Goal: Entertainment & Leisure: Consume media (video, audio)

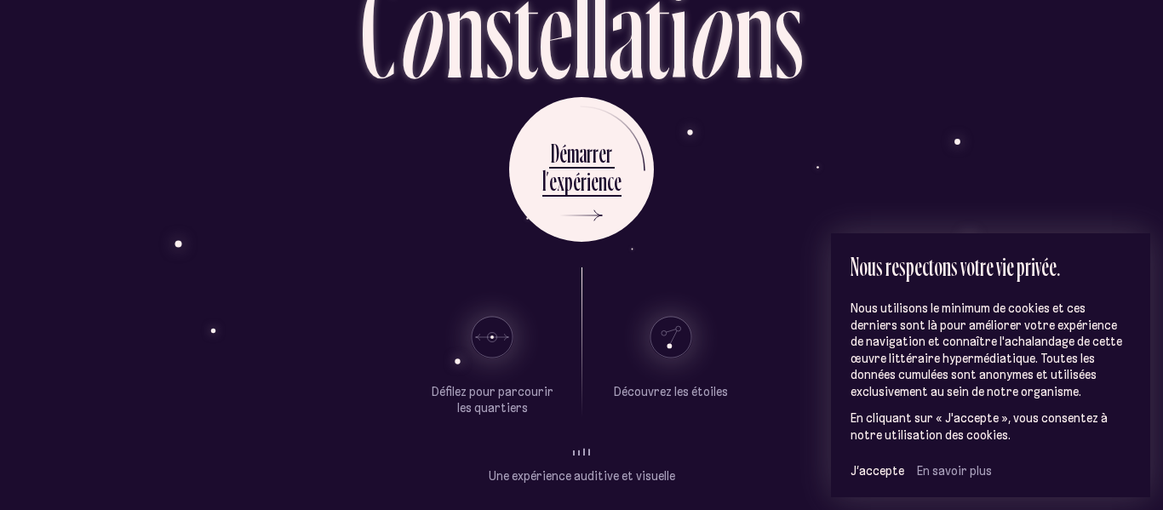
scroll to position [126, 0]
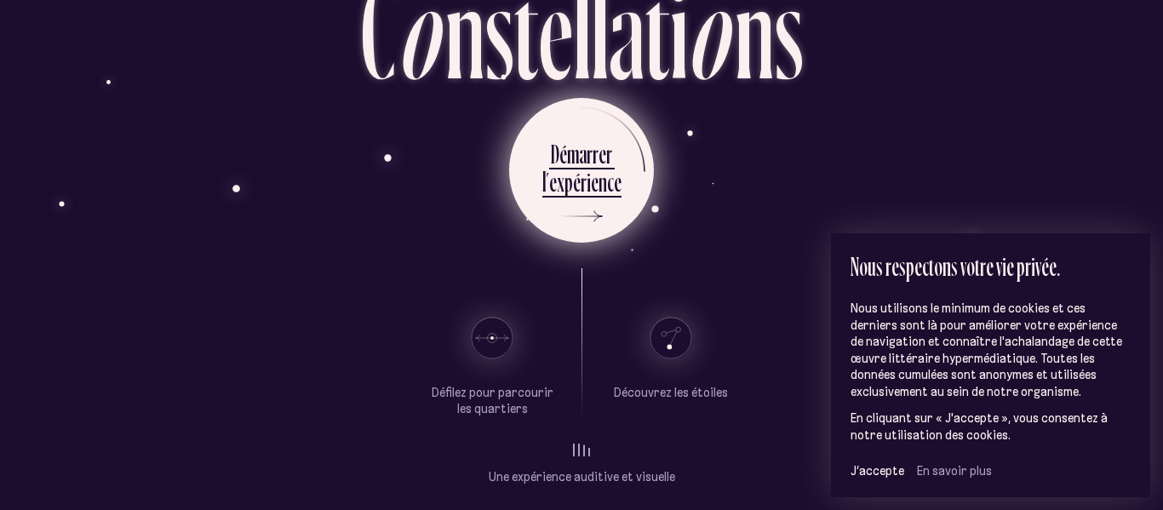
click at [593, 185] on div "e" at bounding box center [595, 181] width 8 height 33
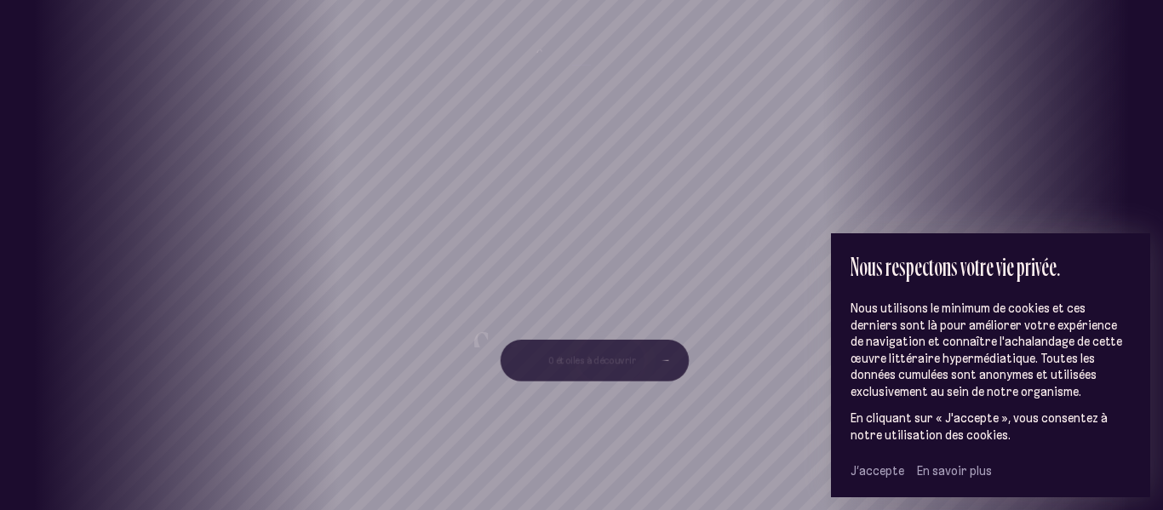
click at [877, 467] on span "J’accepte" at bounding box center [878, 470] width 54 height 15
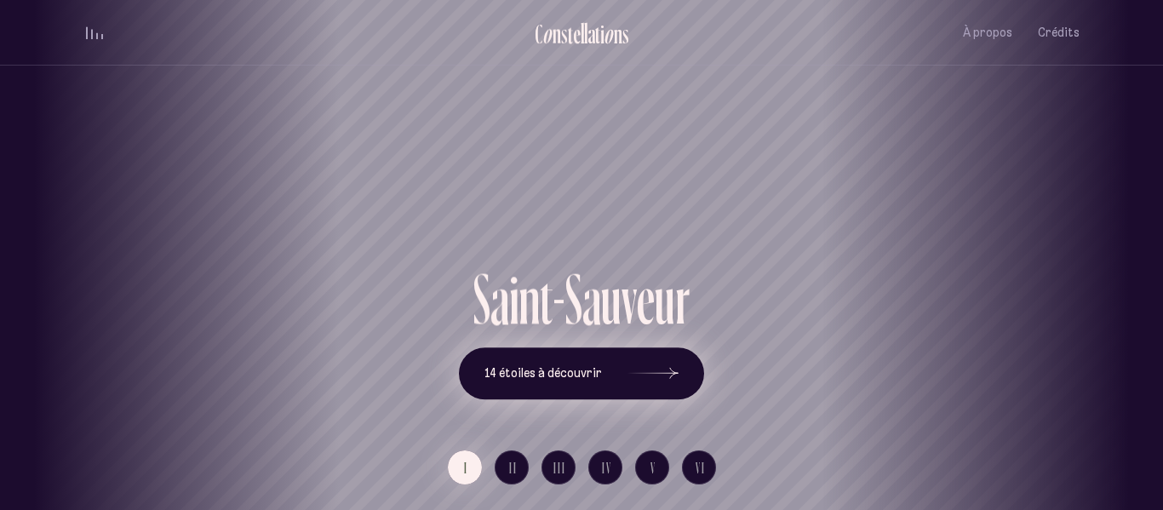
click at [599, 385] on button "14 étoiles à découvrir" at bounding box center [581, 373] width 245 height 53
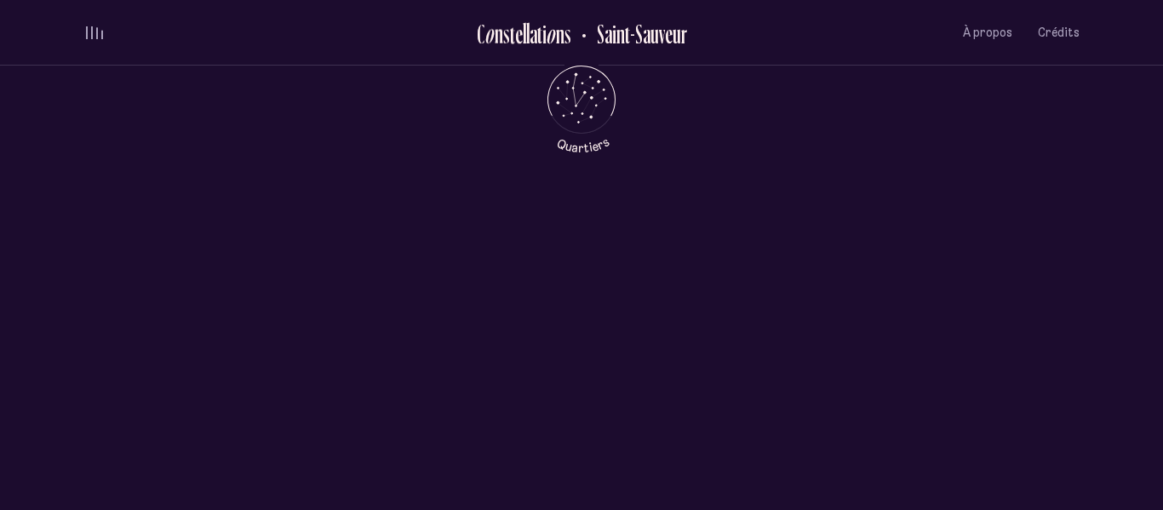
scroll to position [463, 0]
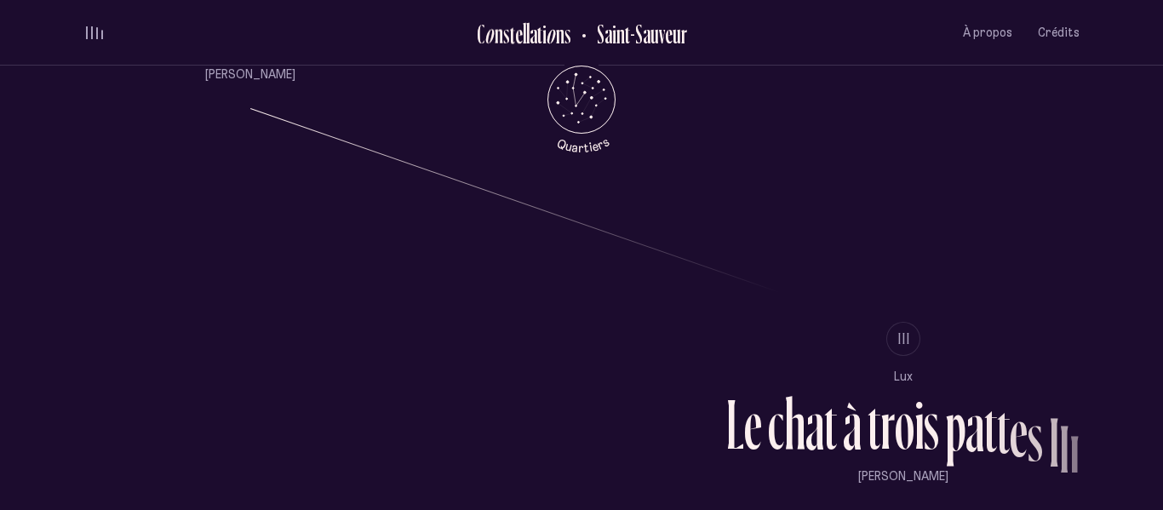
scroll to position [1332, 0]
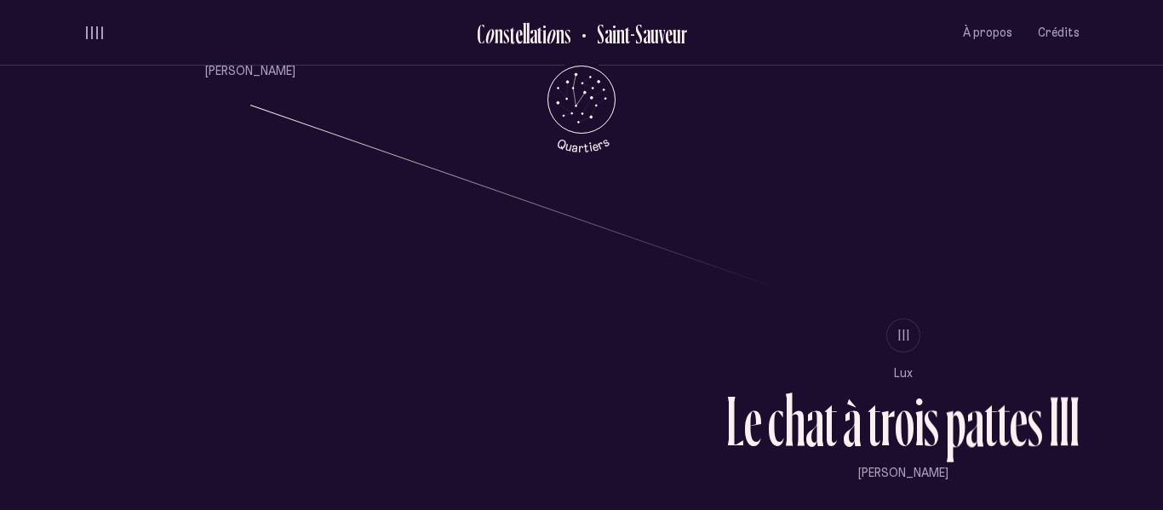
click at [917, 344] on li "III" at bounding box center [902, 335] width 353 height 34
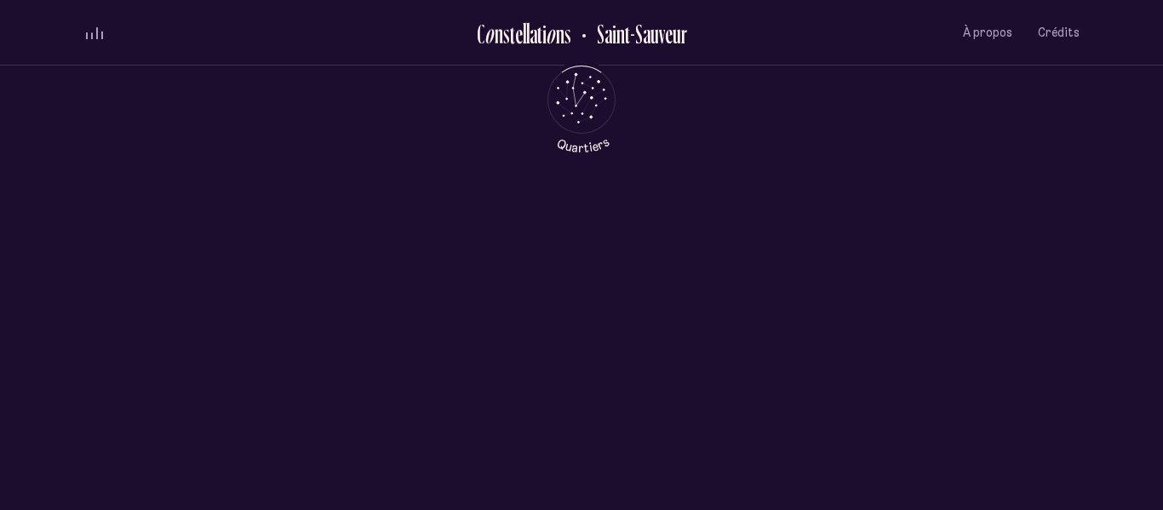
scroll to position [0, 0]
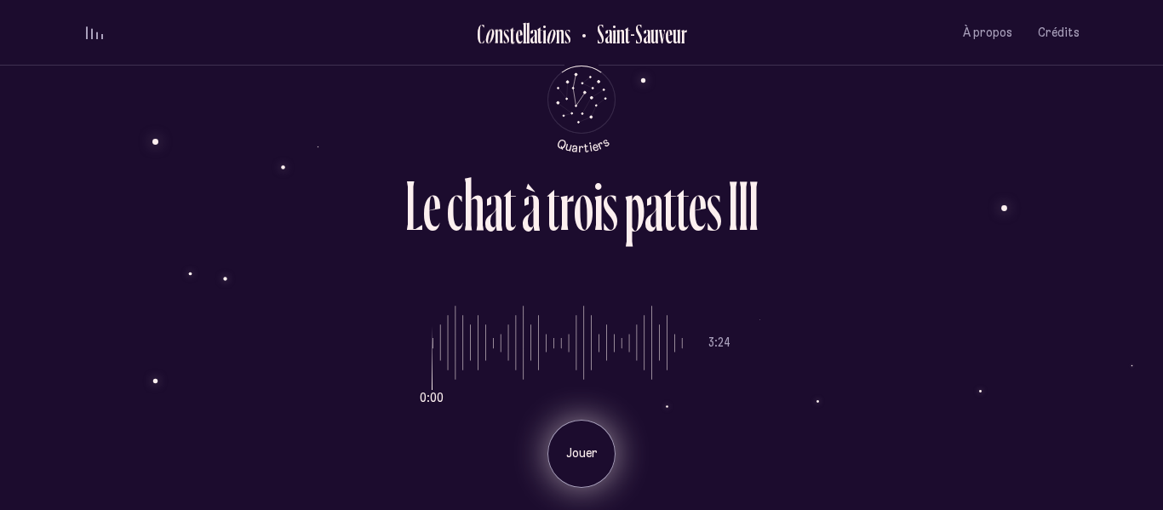
click at [597, 466] on div "Jouer" at bounding box center [581, 454] width 68 height 68
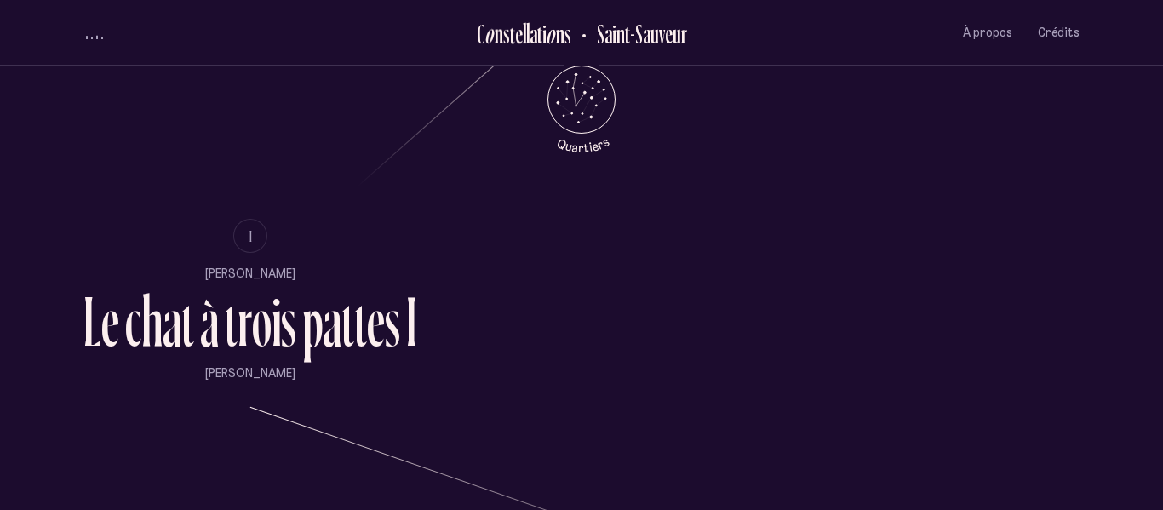
scroll to position [1041, 0]
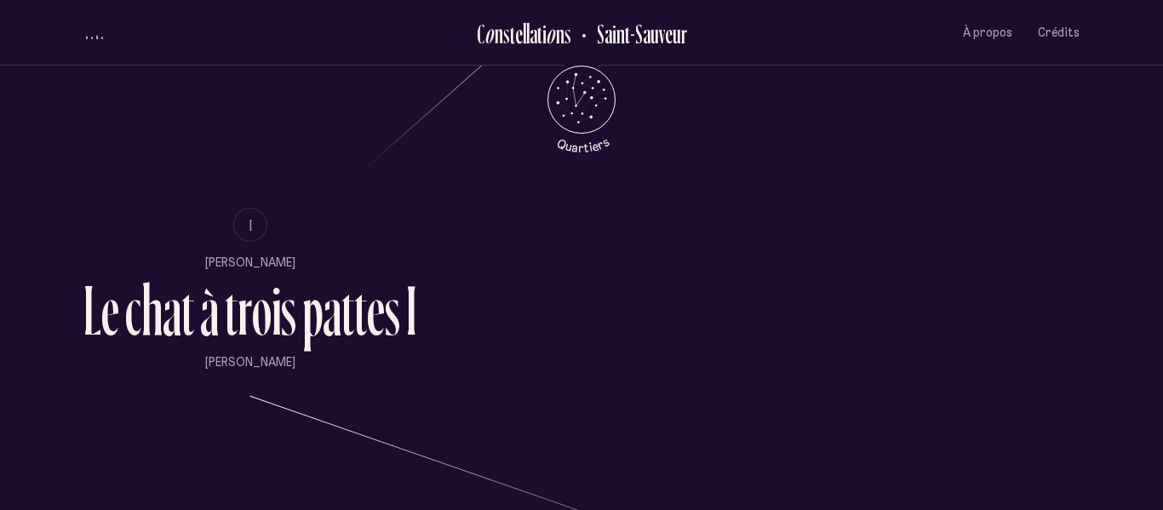
click at [234, 233] on li "I" at bounding box center [249, 225] width 333 height 34
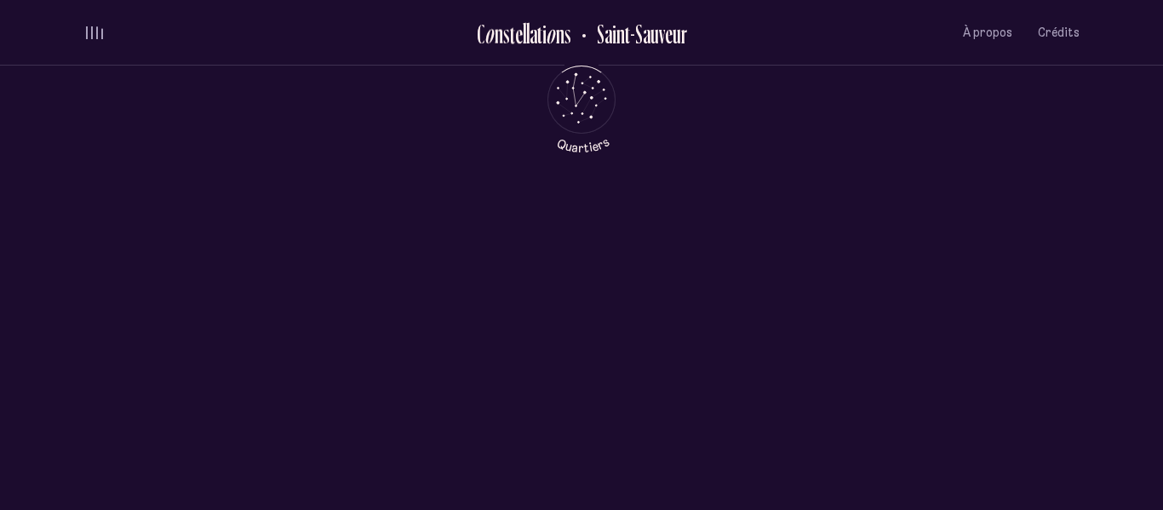
scroll to position [0, 0]
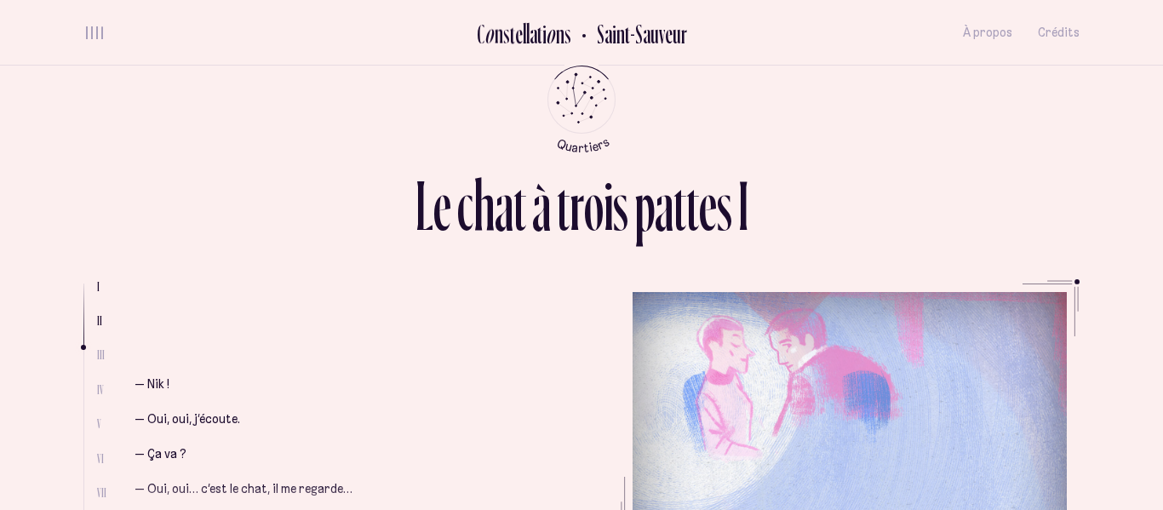
scroll to position [834, 0]
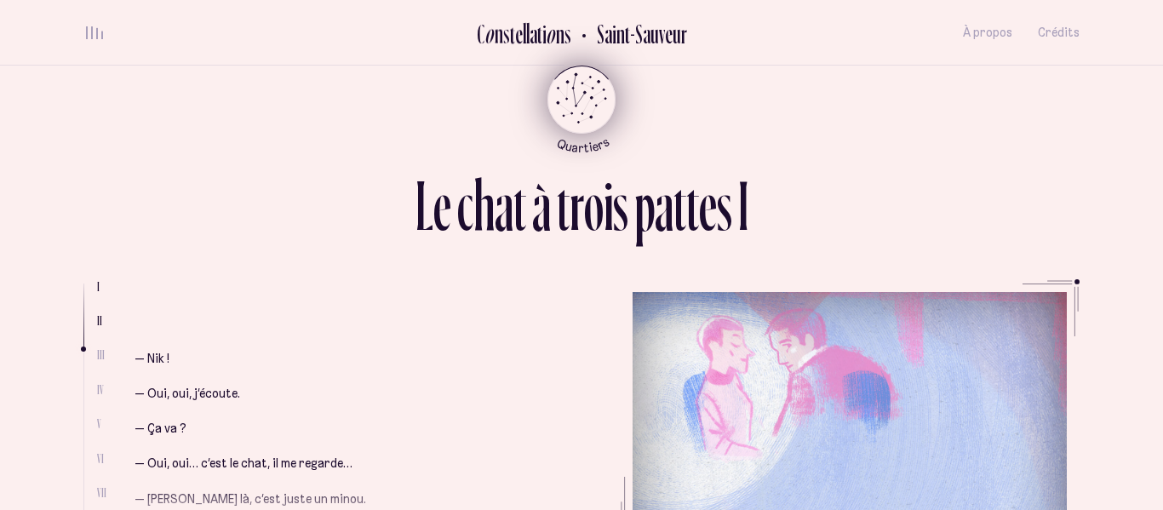
click at [618, 106] on icon "Quartiers" at bounding box center [582, 127] width 100 height 52
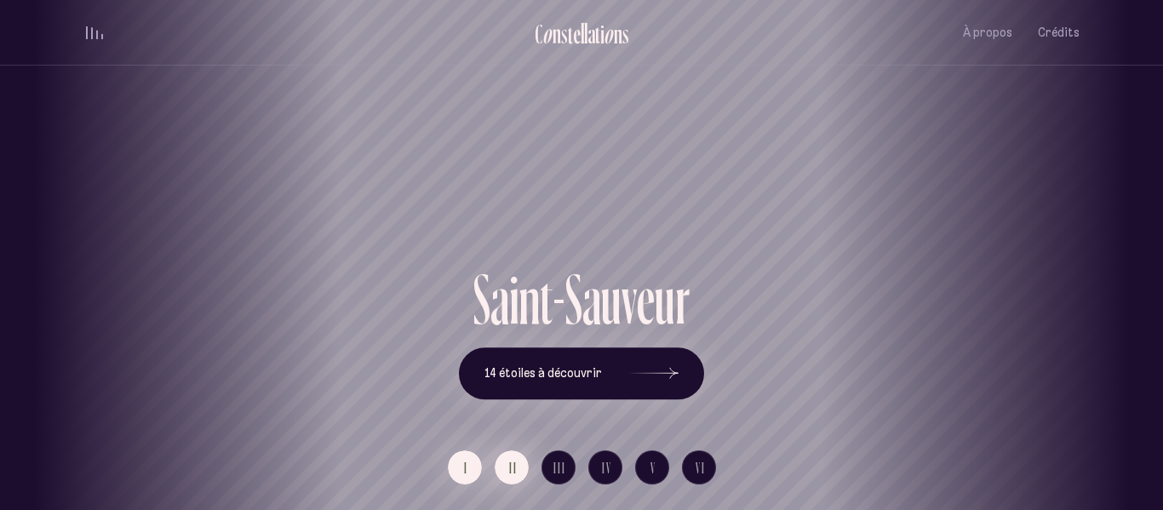
click at [513, 467] on span "II" at bounding box center [513, 468] width 9 height 14
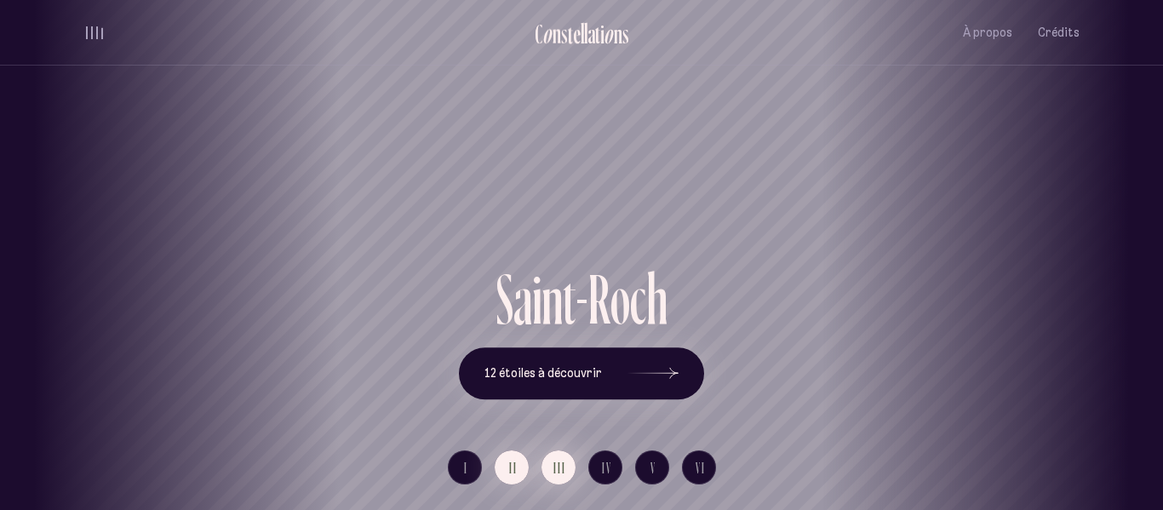
click at [556, 466] on span "III" at bounding box center [559, 468] width 13 height 14
click at [559, 467] on span "III" at bounding box center [559, 468] width 13 height 14
click at [608, 452] on button "IV" at bounding box center [605, 467] width 34 height 34
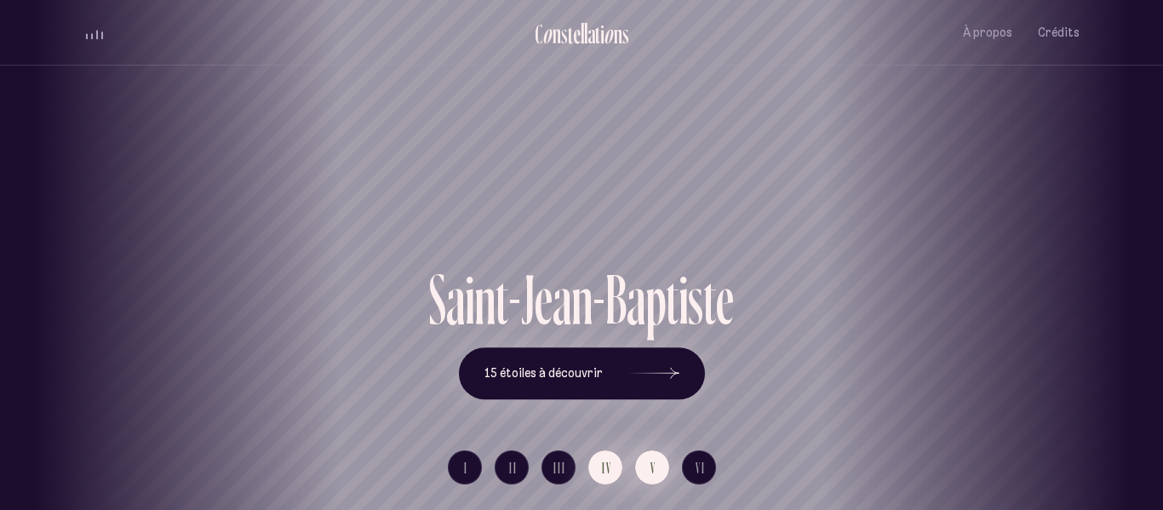
click at [648, 461] on button "V" at bounding box center [652, 467] width 34 height 34
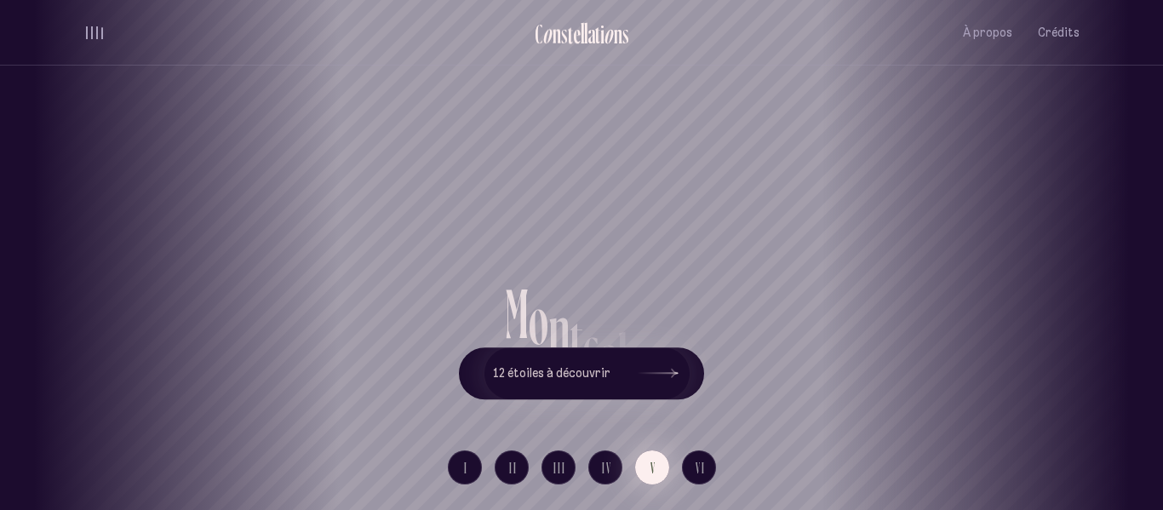
click at [648, 461] on button "V" at bounding box center [652, 467] width 34 height 34
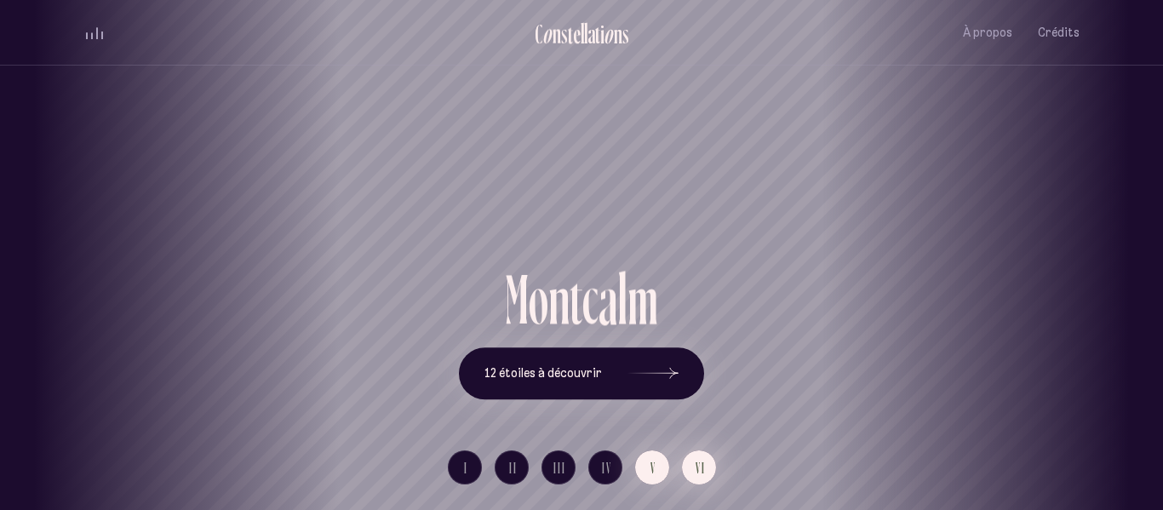
click at [689, 462] on button "VI" at bounding box center [699, 467] width 34 height 34
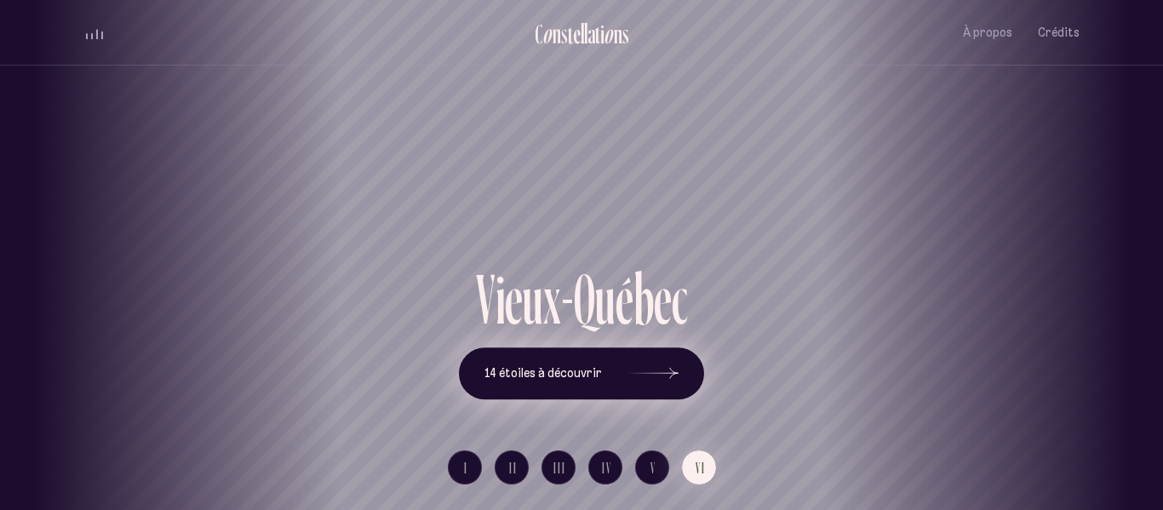
click at [612, 384] on button "14 étoiles à découvrir" at bounding box center [581, 373] width 245 height 53
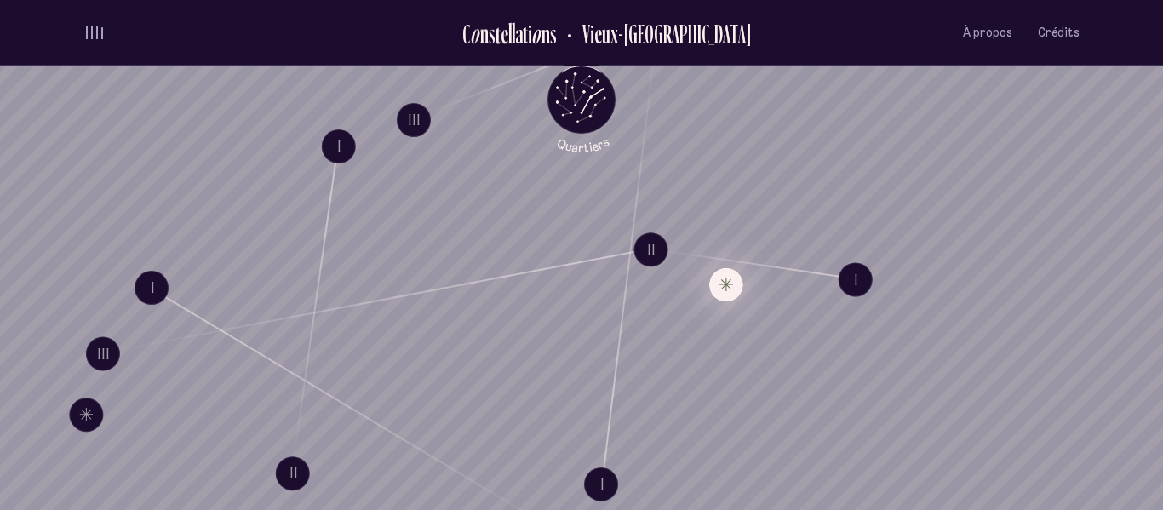
click at [729, 296] on button "Explore Étoile solitaire XIII" at bounding box center [726, 284] width 34 height 34
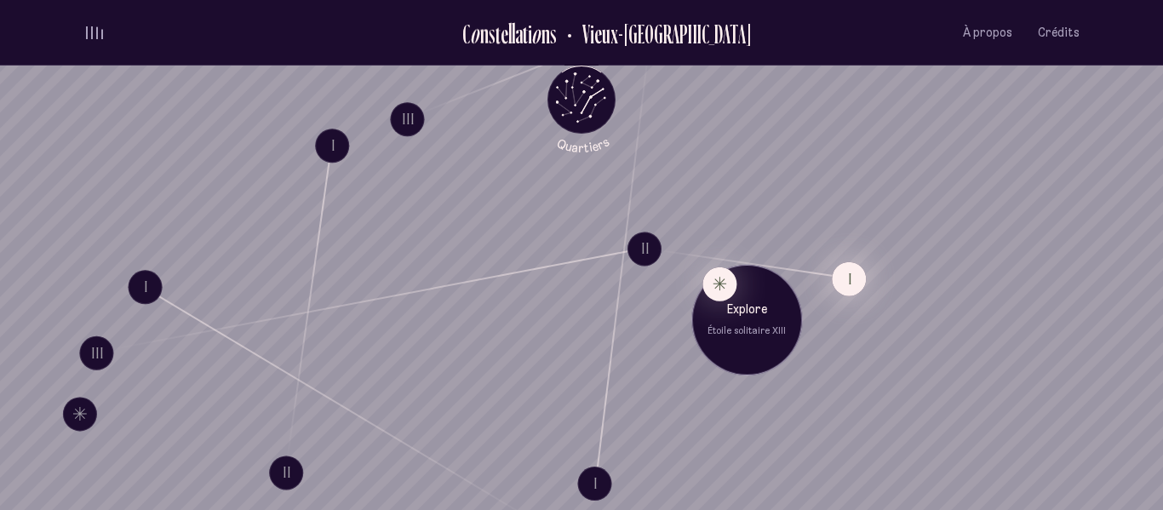
click at [853, 287] on button "I" at bounding box center [849, 278] width 34 height 34
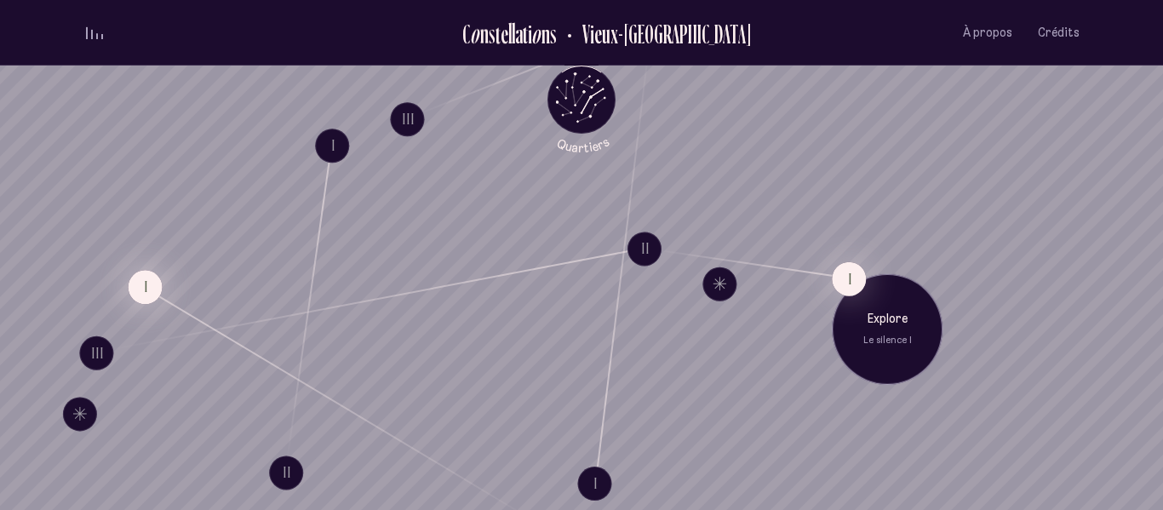
click at [145, 288] on button "I" at bounding box center [146, 287] width 34 height 34
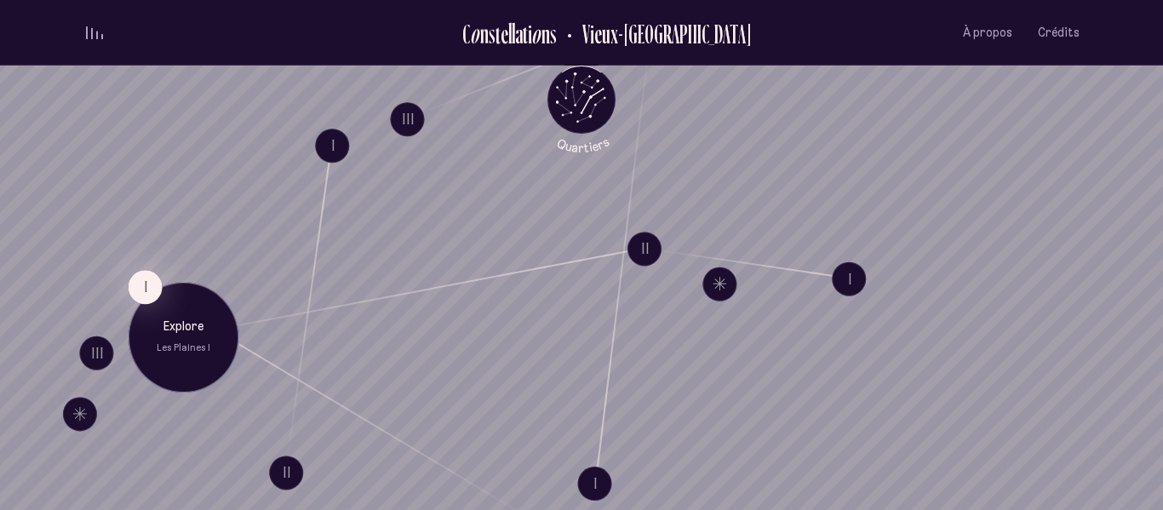
click at [204, 349] on p "Les Plaines I" at bounding box center [183, 348] width 85 height 14
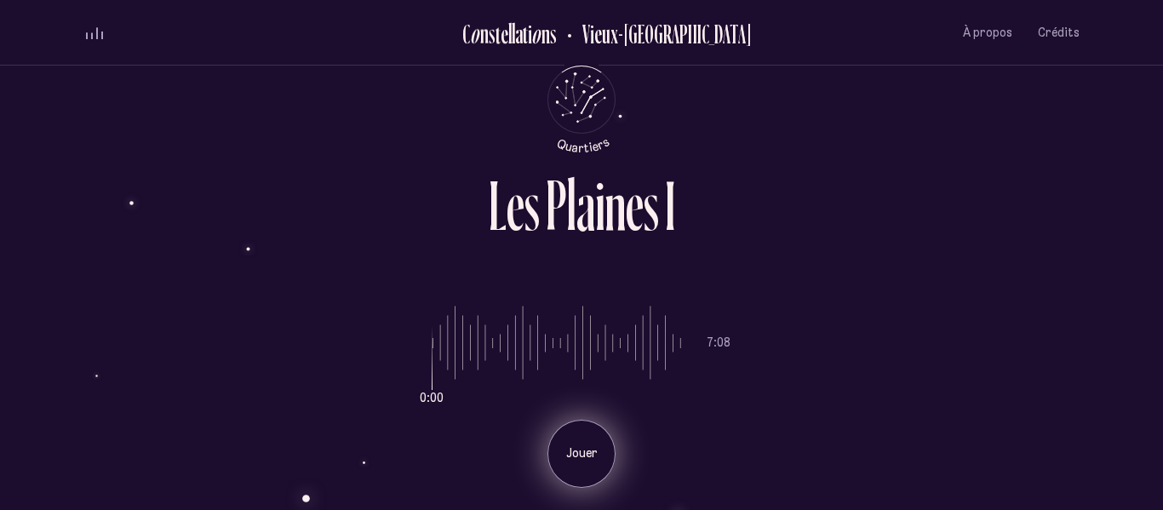
click at [589, 474] on div "Jouer" at bounding box center [581, 454] width 68 height 68
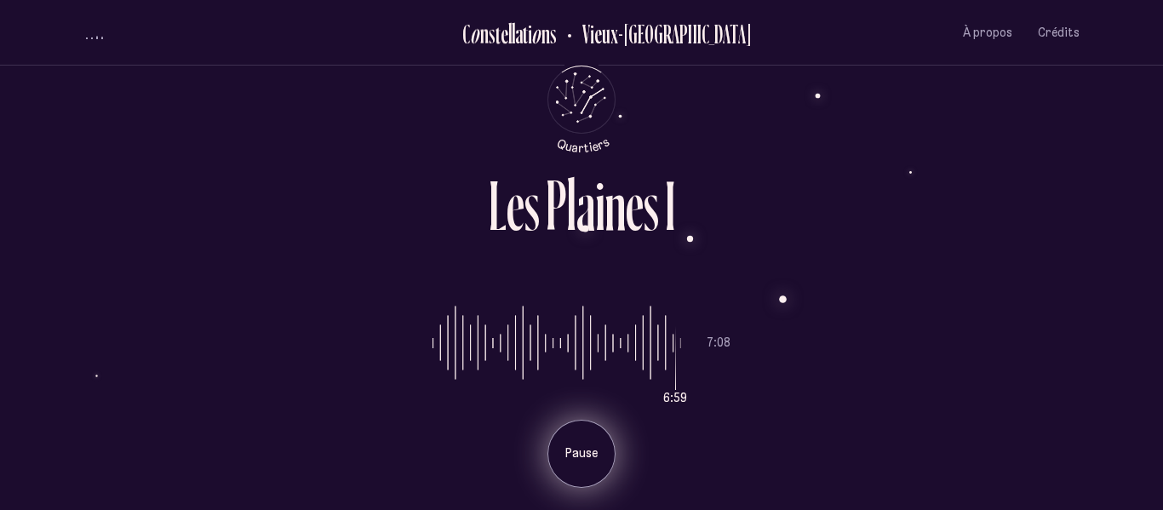
click at [574, 450] on p "Pause" at bounding box center [581, 453] width 43 height 17
click at [574, 450] on p "Jouer" at bounding box center [581, 453] width 43 height 17
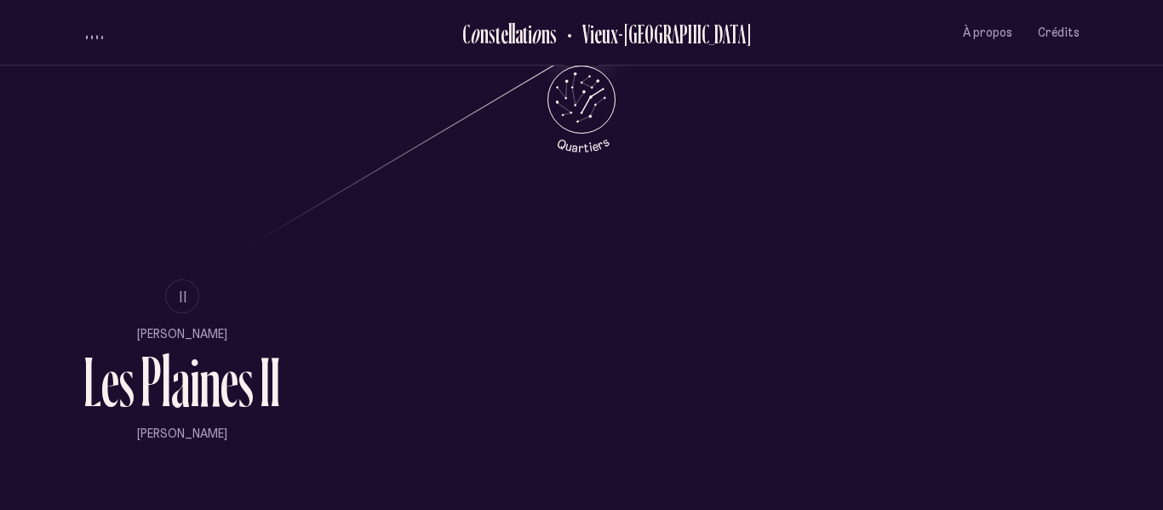
scroll to position [969, 0]
click at [174, 298] on button "II" at bounding box center [182, 297] width 34 height 34
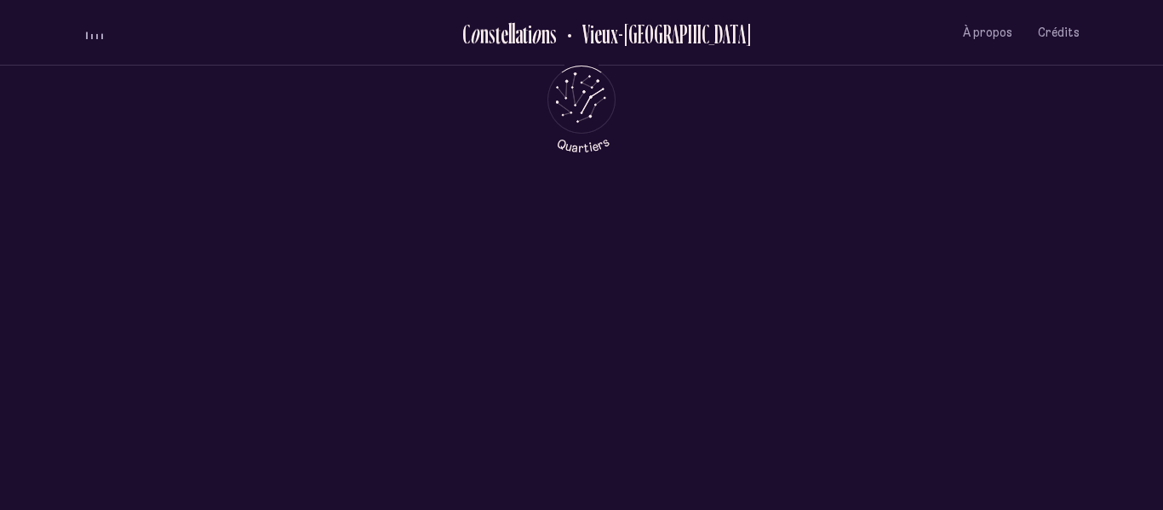
scroll to position [0, 0]
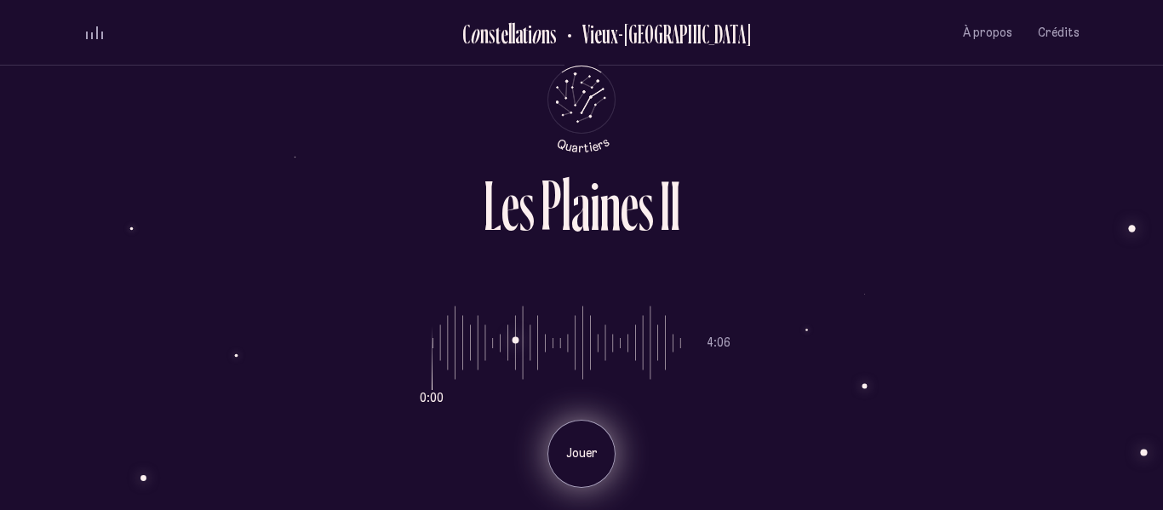
click at [569, 448] on p "Jouer" at bounding box center [581, 453] width 43 height 17
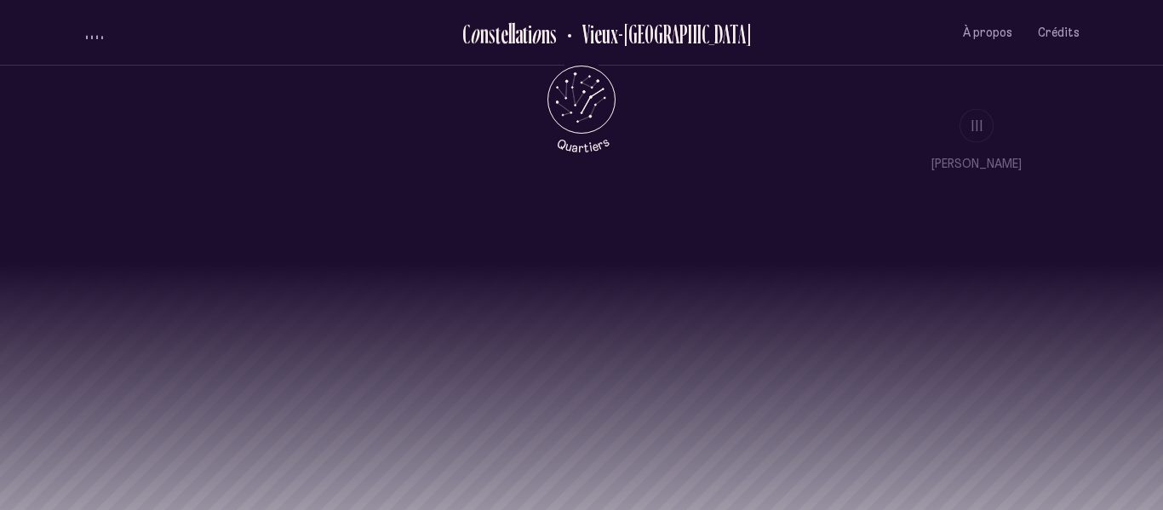
scroll to position [1584, 0]
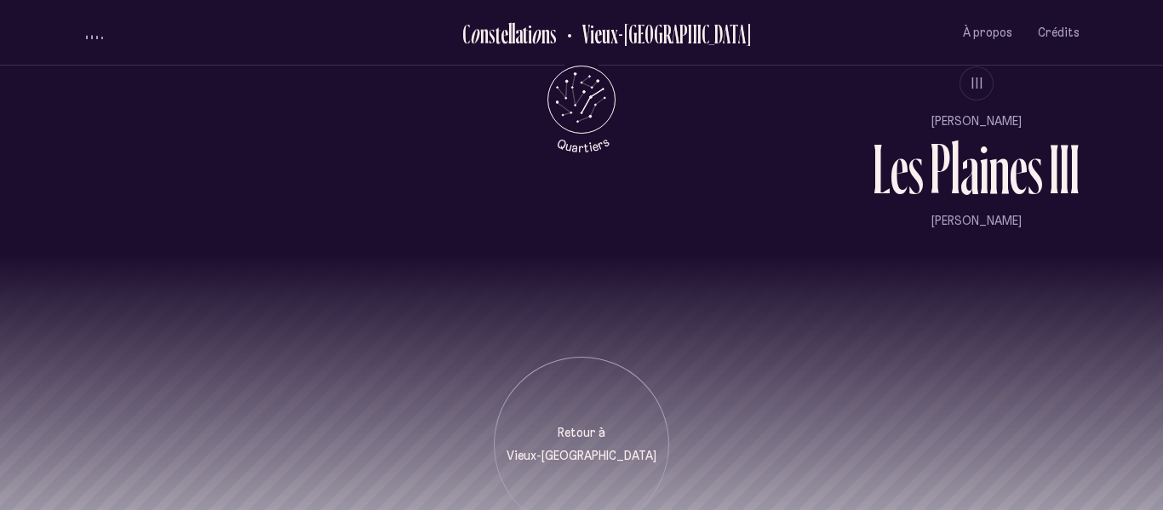
click at [524, 302] on div "Retour à [GEOGRAPHIC_DATA]" at bounding box center [581, 394] width 1163 height 278
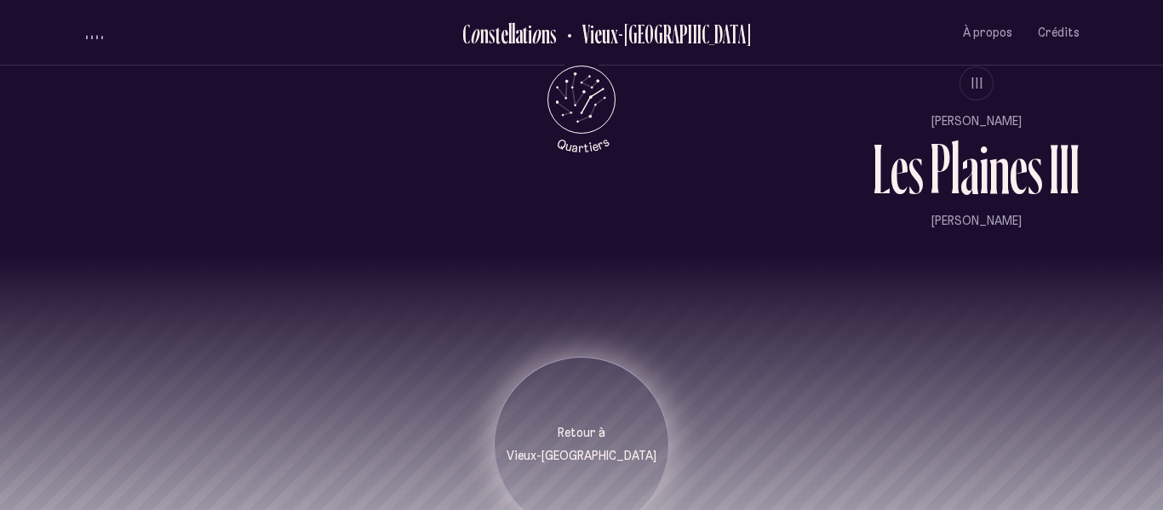
click at [589, 425] on div "Retour à [GEOGRAPHIC_DATA]" at bounding box center [582, 445] width 150 height 40
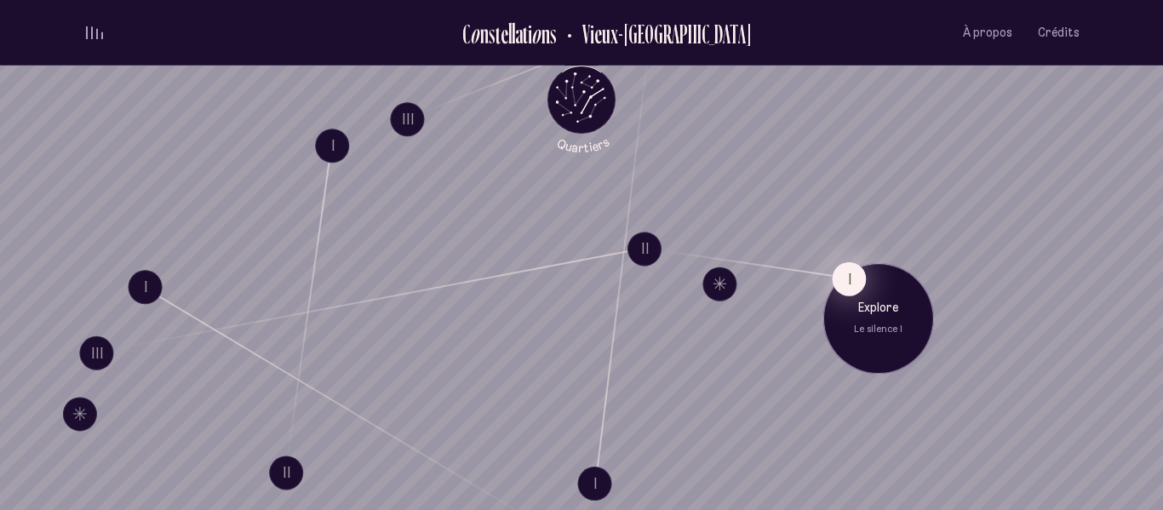
click at [850, 282] on button "I" at bounding box center [849, 278] width 34 height 34
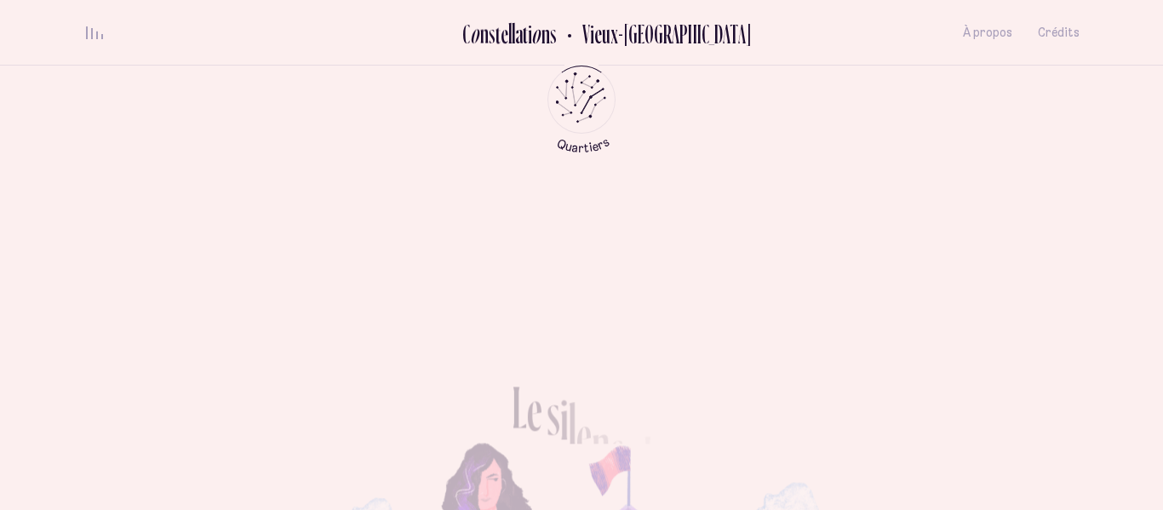
click at [850, 282] on div "L e s i l e n c e I L’urgence de prendre l’air et de s’éloigner de la maison lu…" at bounding box center [582, 388] width 862 height 430
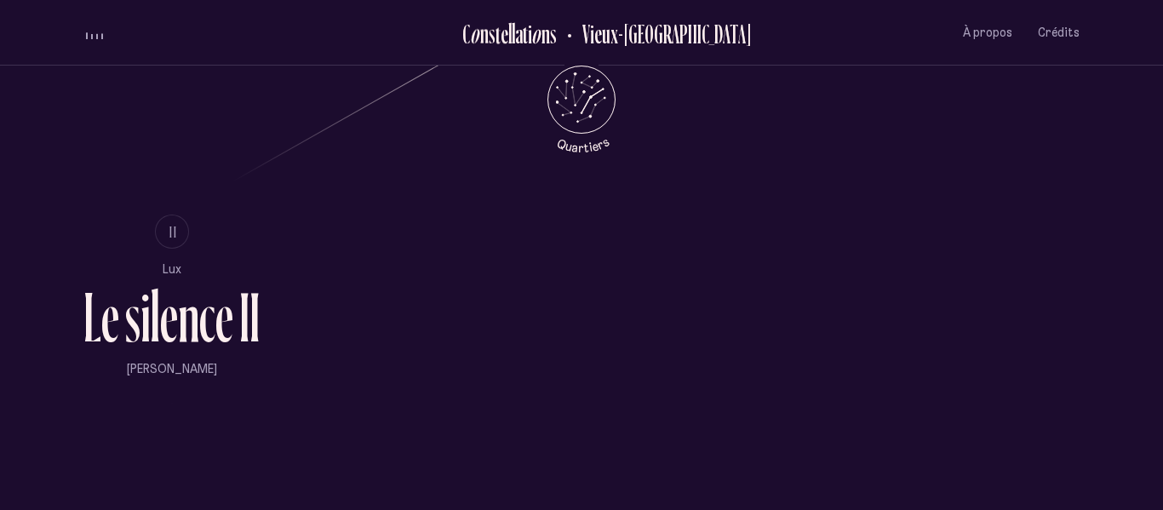
scroll to position [1038, 0]
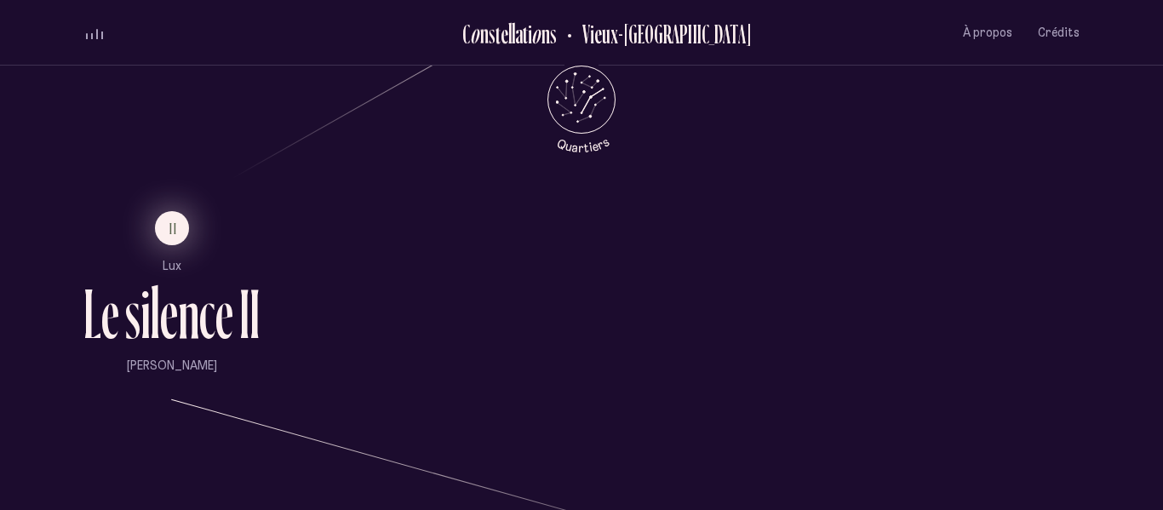
click at [169, 232] on span "II" at bounding box center [173, 228] width 9 height 14
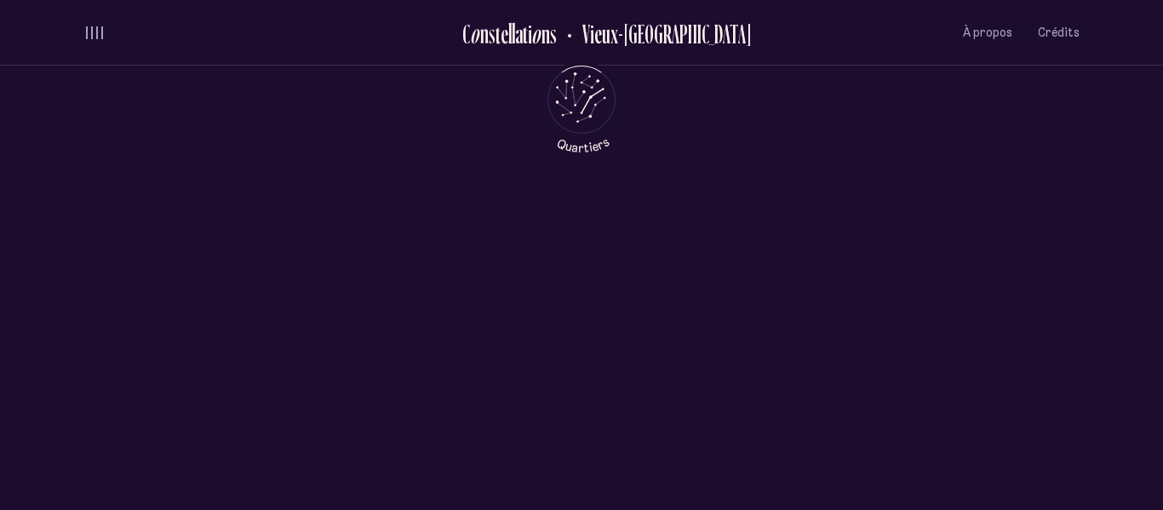
scroll to position [0, 0]
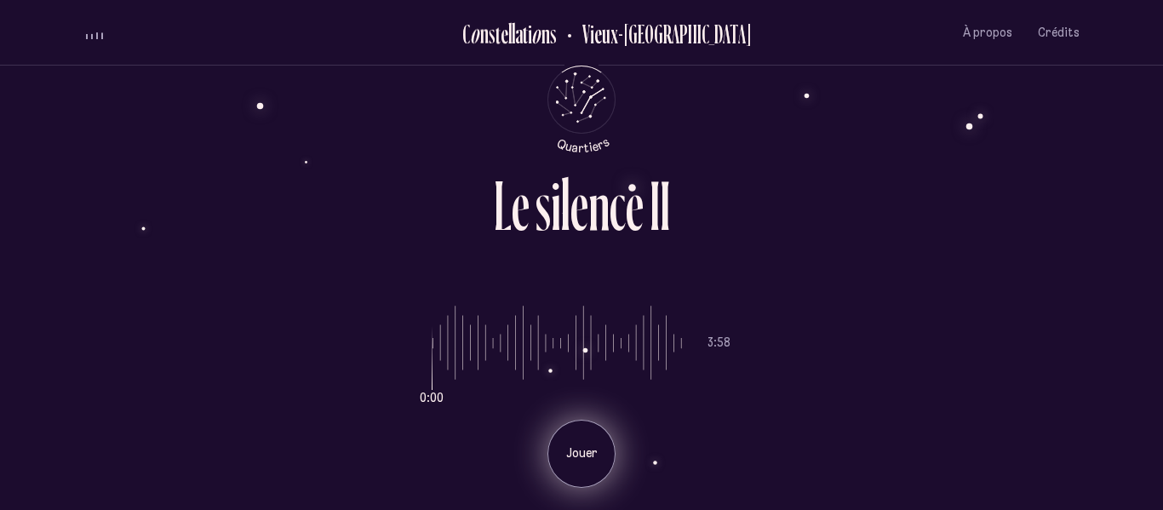
click at [581, 434] on div "Jouer" at bounding box center [581, 454] width 68 height 68
click at [581, 434] on div "Pause" at bounding box center [581, 454] width 68 height 68
click at [589, 458] on p "Jouer" at bounding box center [581, 453] width 43 height 17
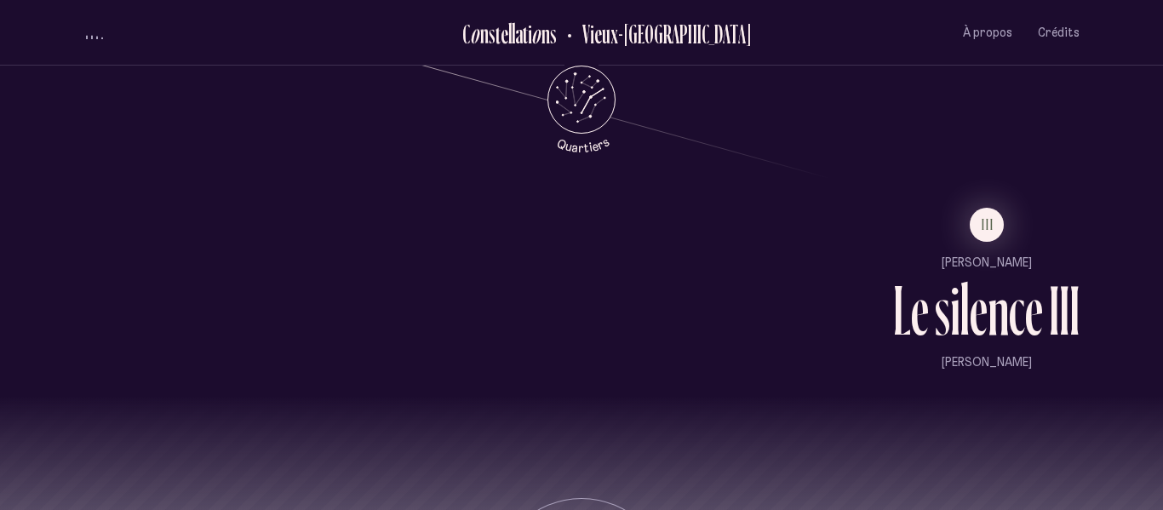
scroll to position [1447, 0]
click at [983, 226] on span "III" at bounding box center [988, 221] width 13 height 14
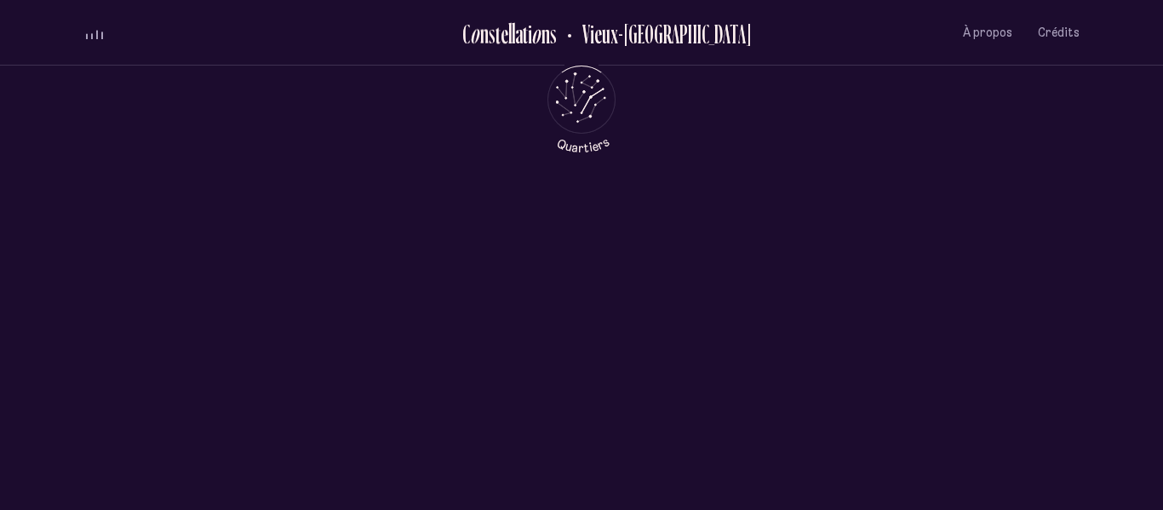
scroll to position [0, 0]
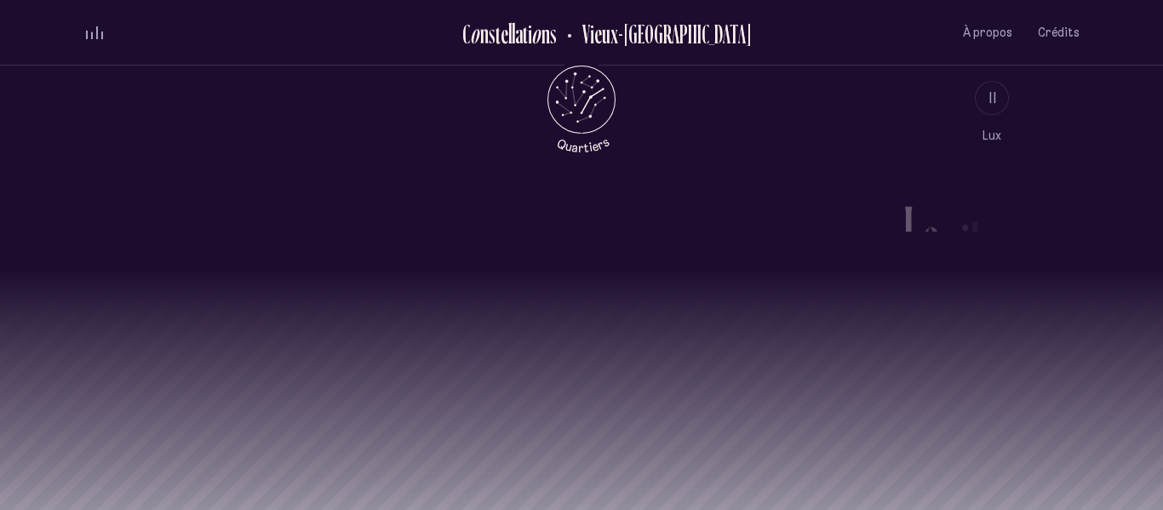
scroll to position [1584, 0]
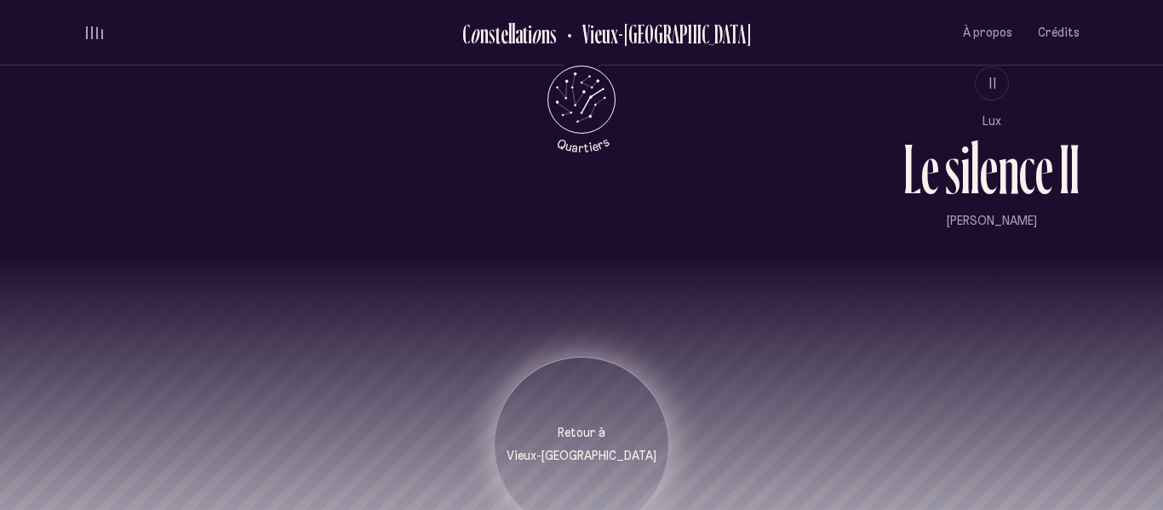
click at [570, 448] on p "Vieux-[GEOGRAPHIC_DATA]" at bounding box center [582, 456] width 150 height 17
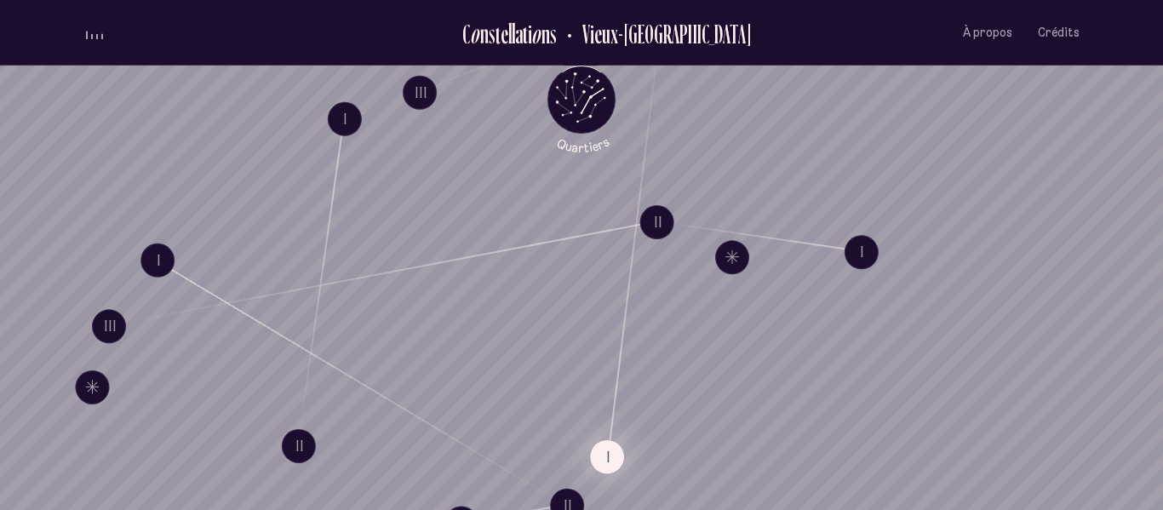
click at [616, 465] on button "I" at bounding box center [607, 456] width 34 height 34
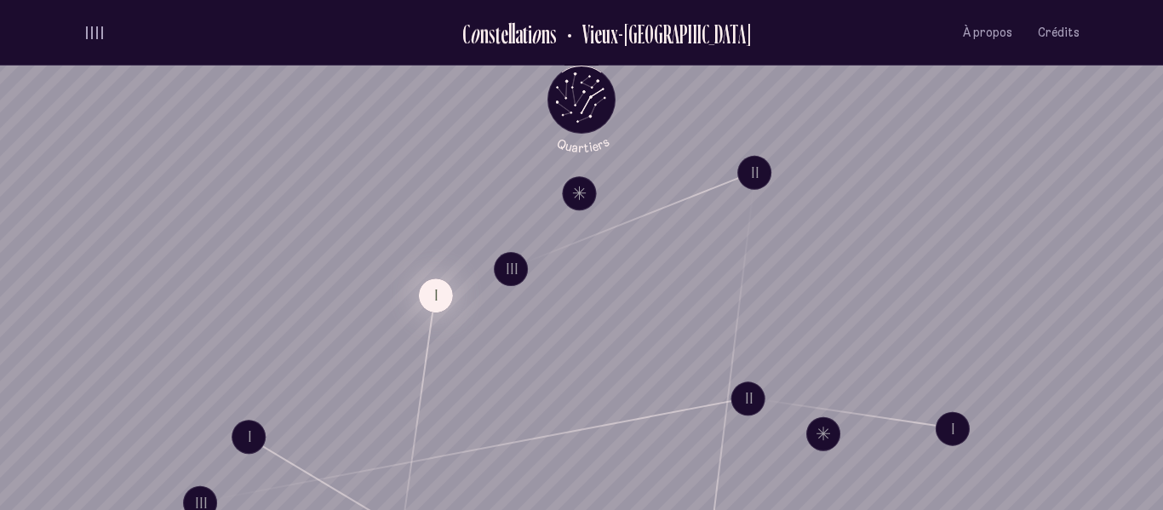
click at [433, 300] on button "I" at bounding box center [436, 295] width 34 height 34
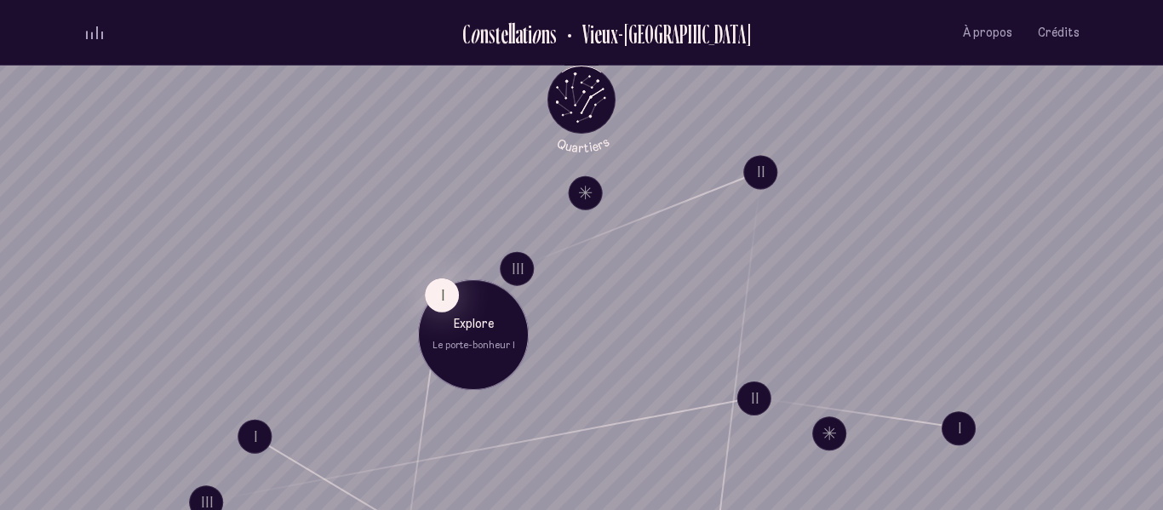
click at [496, 347] on p "Le porte-bonheur I" at bounding box center [473, 346] width 85 height 14
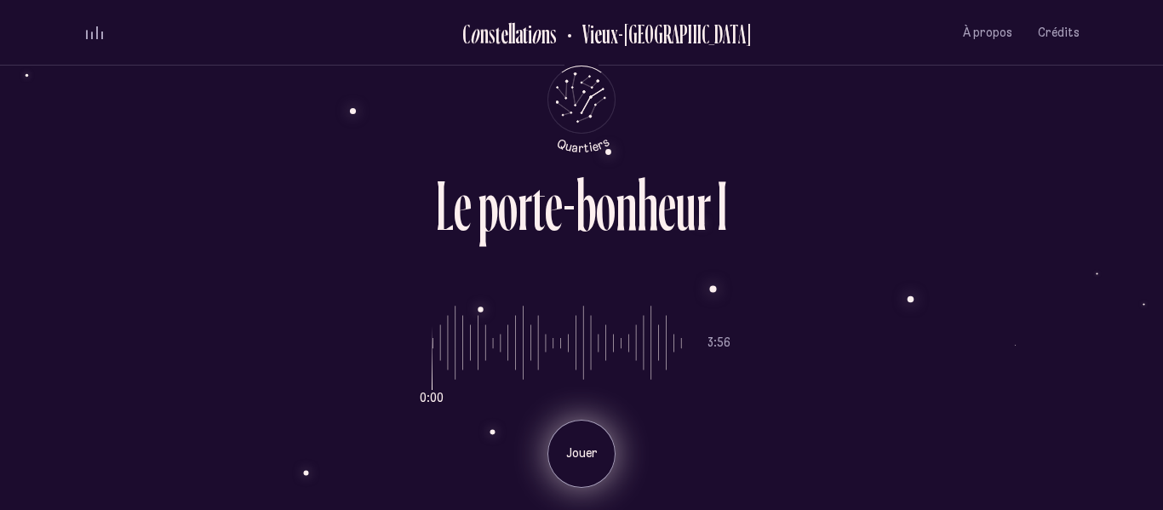
click at [593, 463] on div "Jouer" at bounding box center [581, 454] width 68 height 68
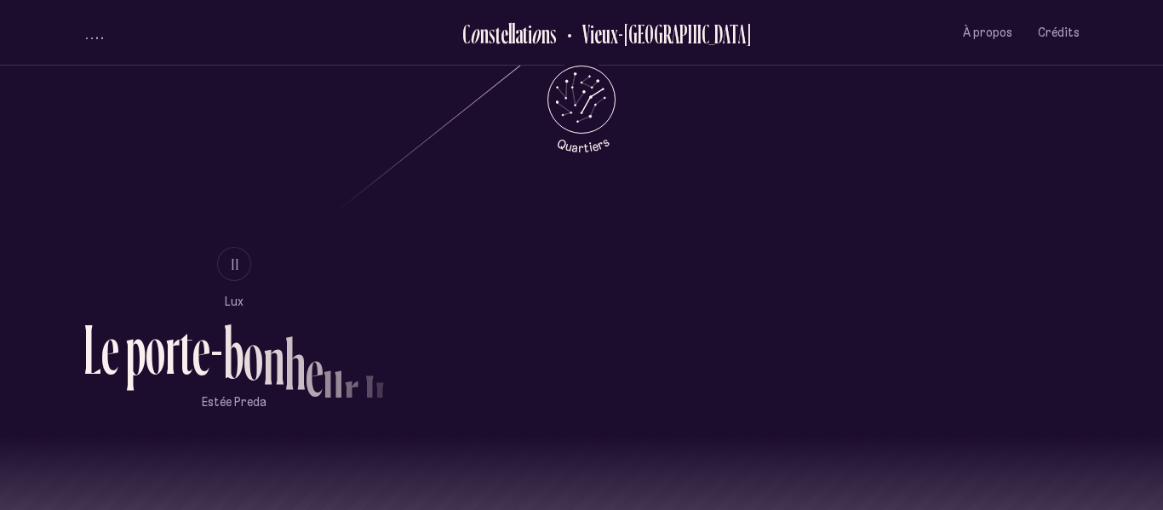
scroll to position [1039, 0]
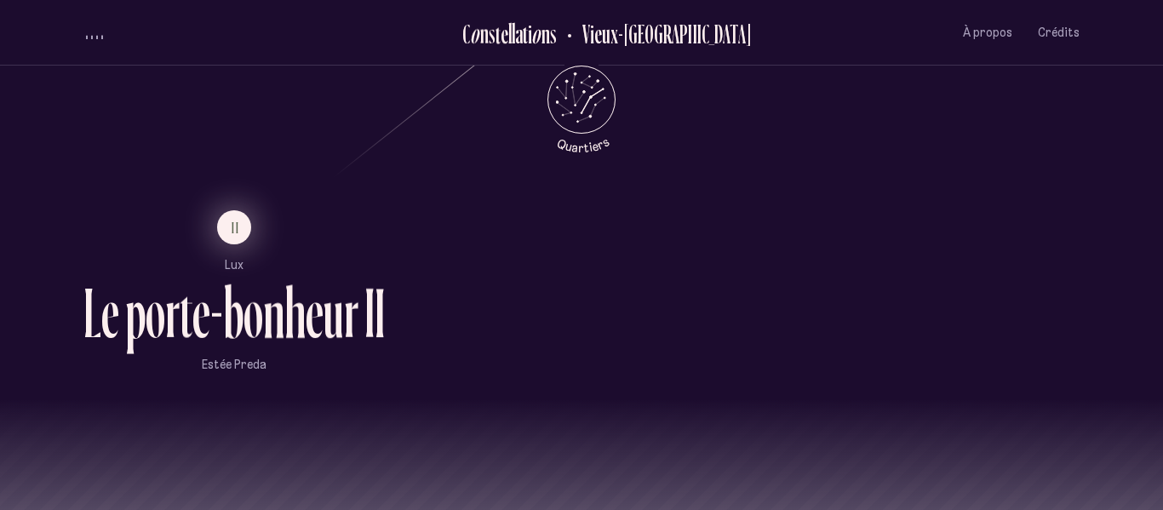
click at [229, 229] on button "II" at bounding box center [234, 227] width 34 height 34
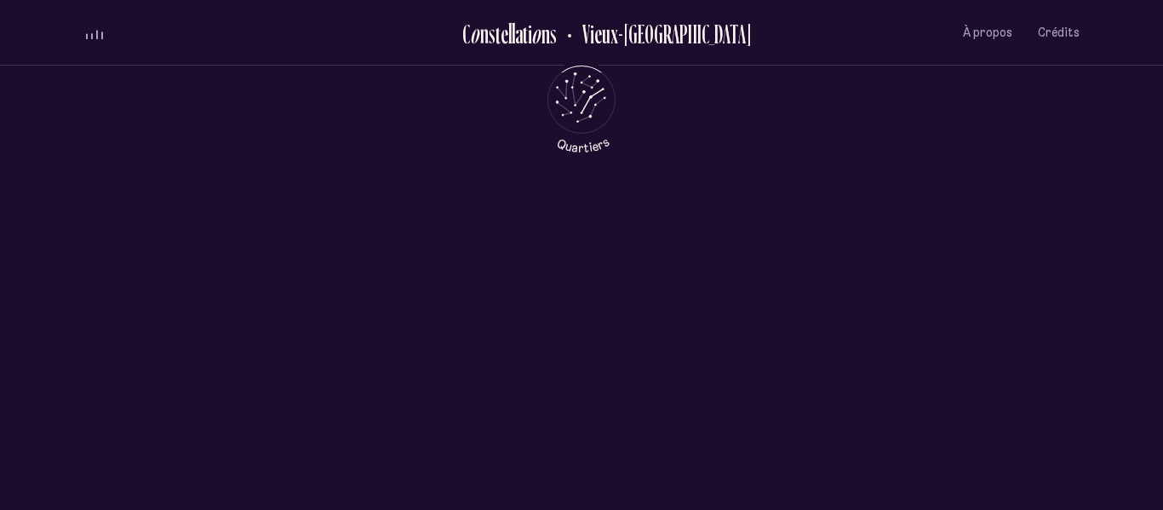
scroll to position [0, 0]
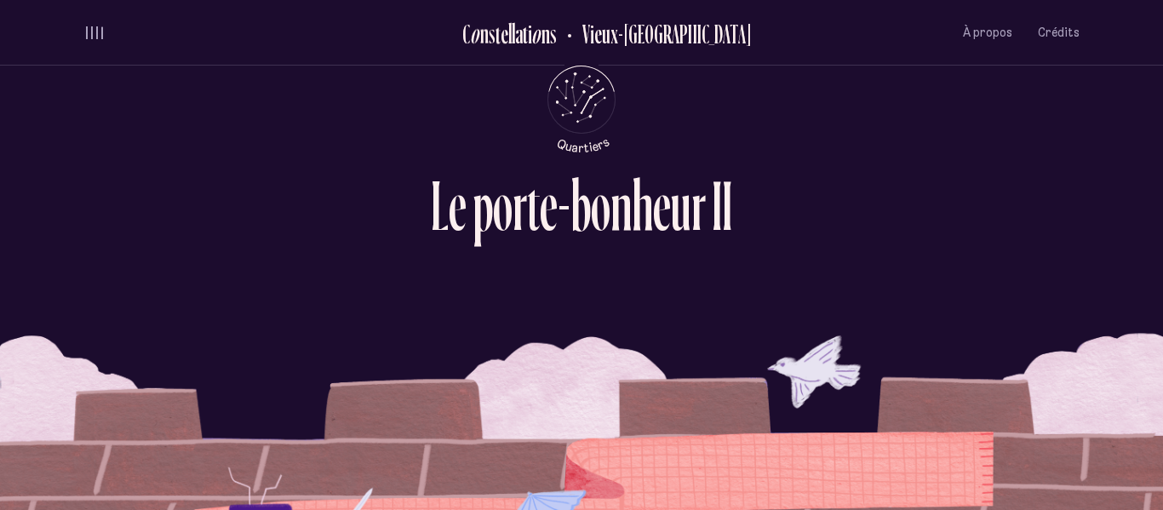
scroll to position [847, 0]
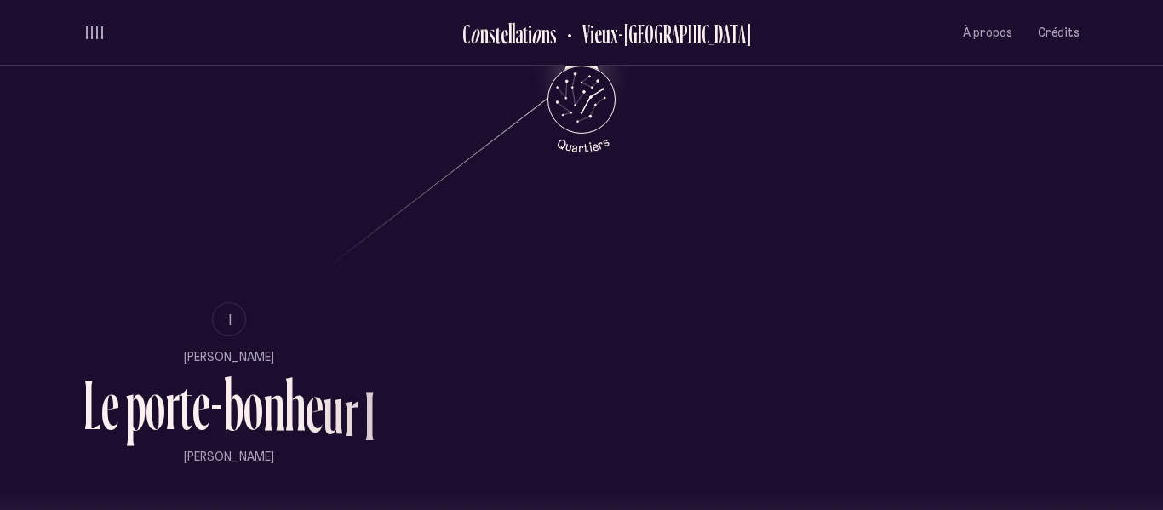
scroll to position [1183, 0]
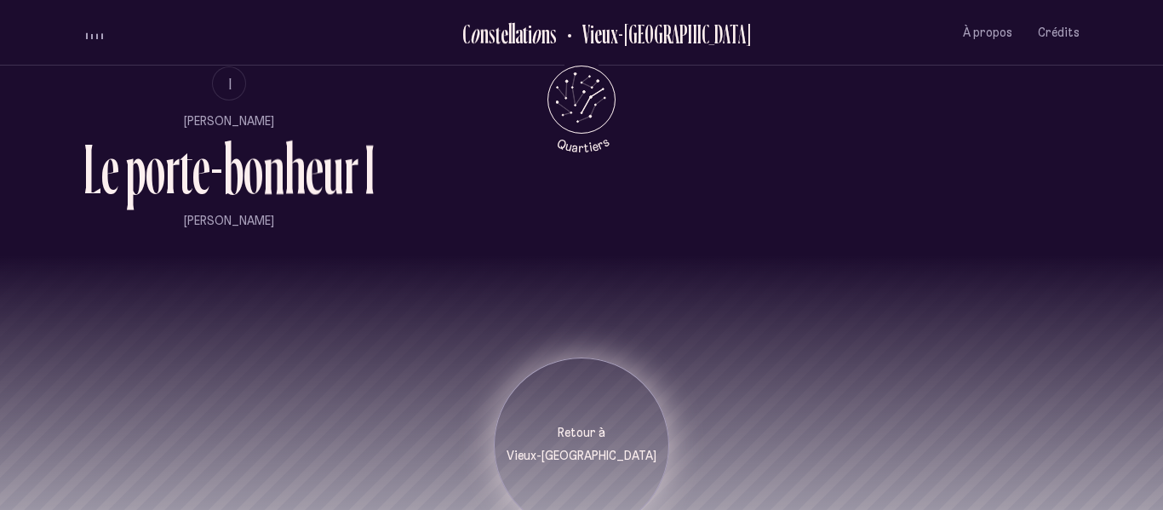
click at [552, 442] on div "Retour à [GEOGRAPHIC_DATA]" at bounding box center [581, 445] width 175 height 175
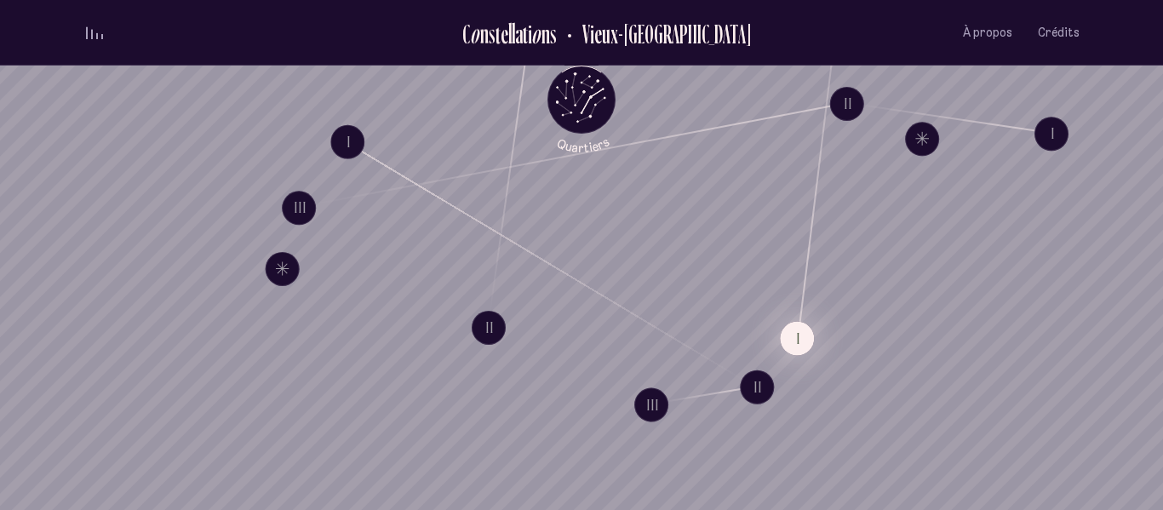
click at [796, 341] on button "I" at bounding box center [797, 338] width 34 height 34
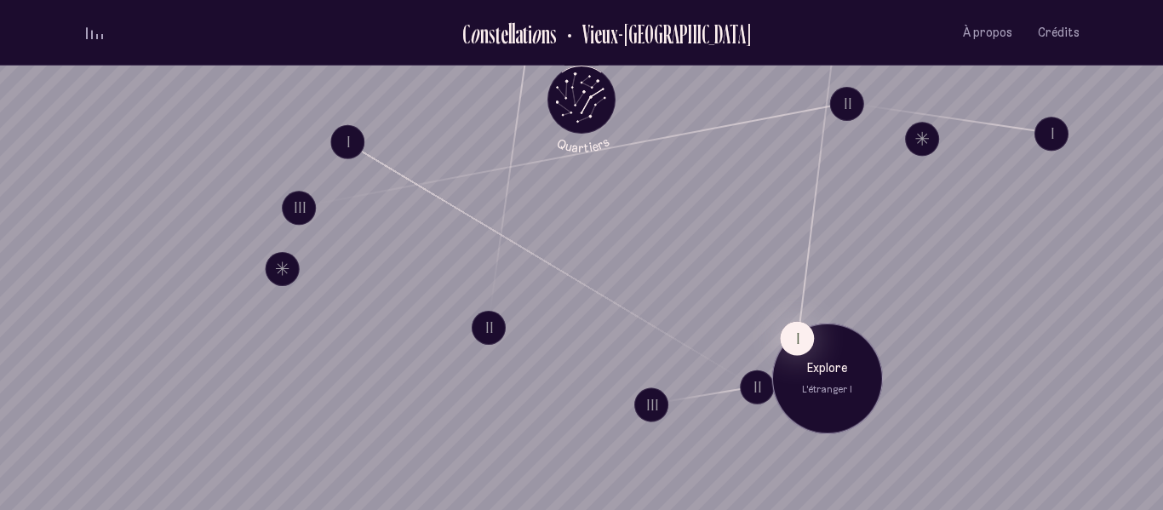
click at [836, 392] on p "L'étranger I" at bounding box center [827, 390] width 85 height 14
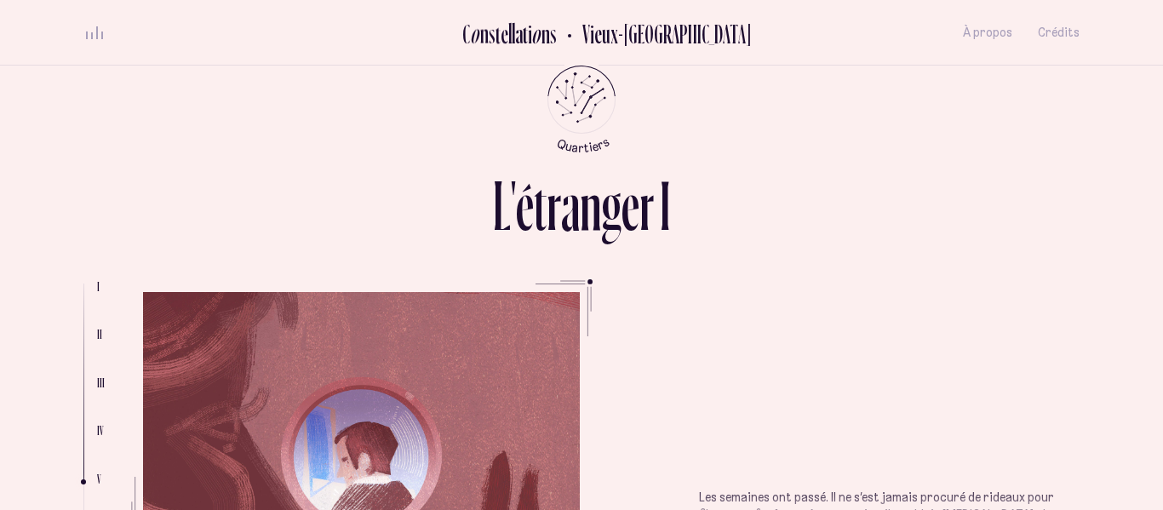
scroll to position [2502, 0]
click at [806, 417] on ul "Je me souviens très bien de la journée où il a emménagé dans le quartier. Je l’…" at bounding box center [889, 394] width 381 height 358
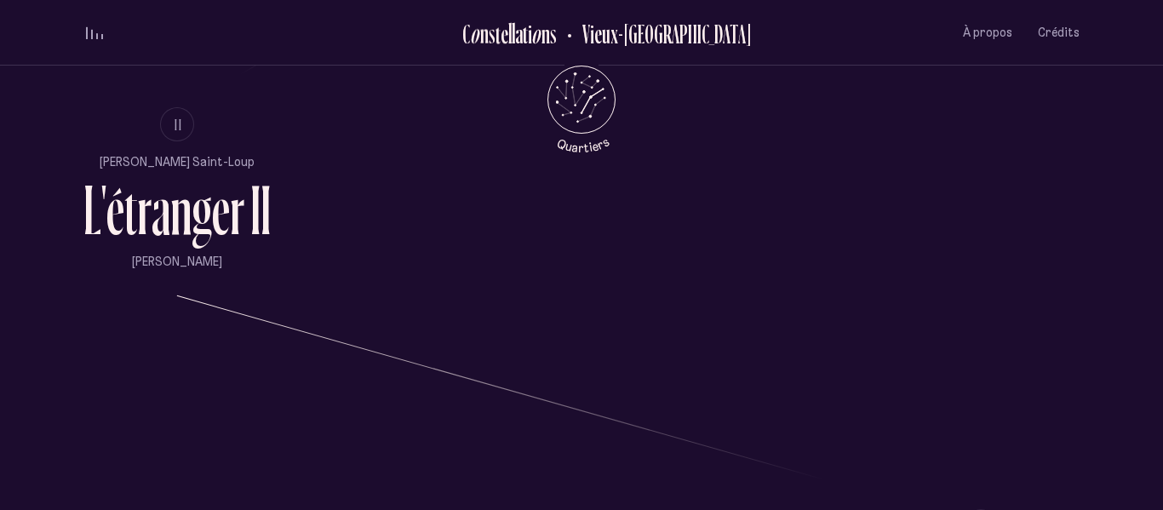
scroll to position [1140, 0]
click at [180, 119] on span "II" at bounding box center [179, 126] width 9 height 14
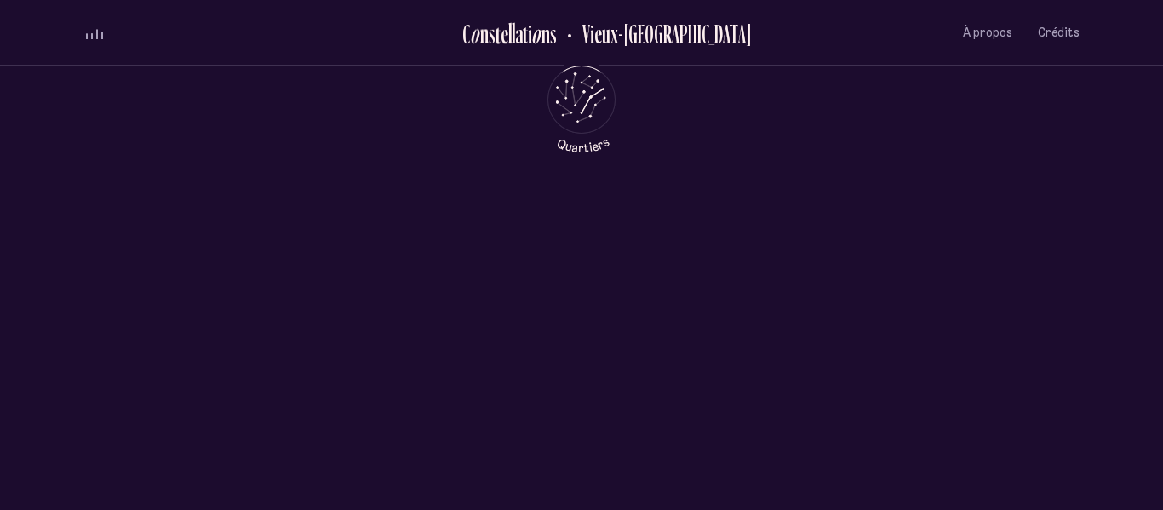
scroll to position [0, 0]
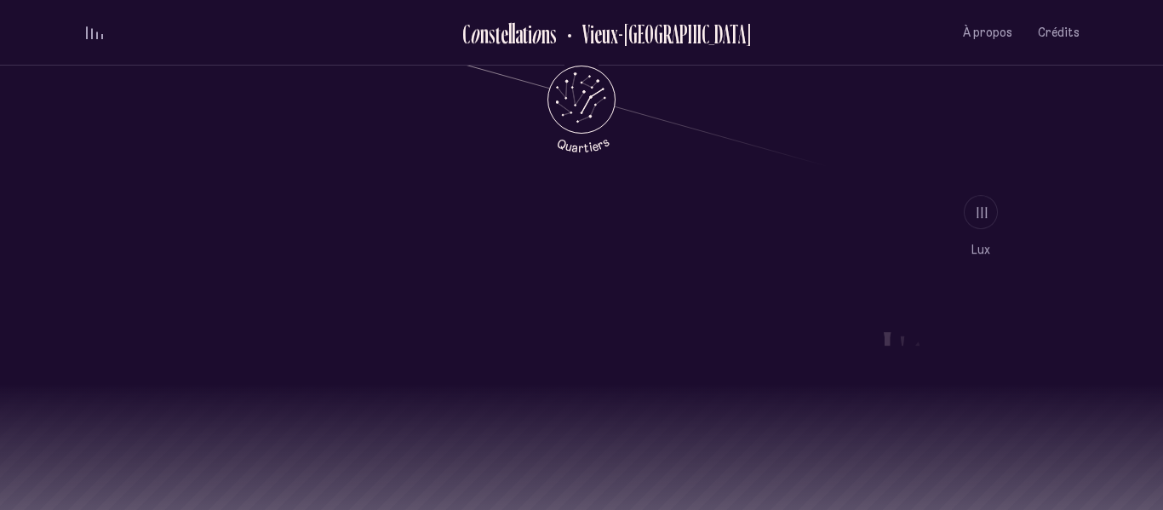
scroll to position [1475, 0]
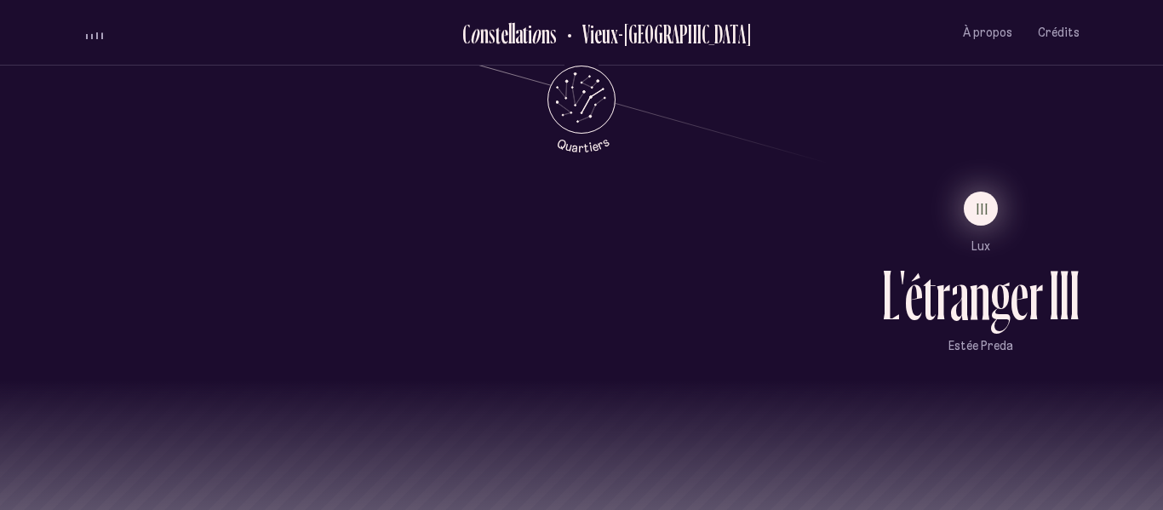
click at [984, 202] on span "III" at bounding box center [983, 209] width 13 height 14
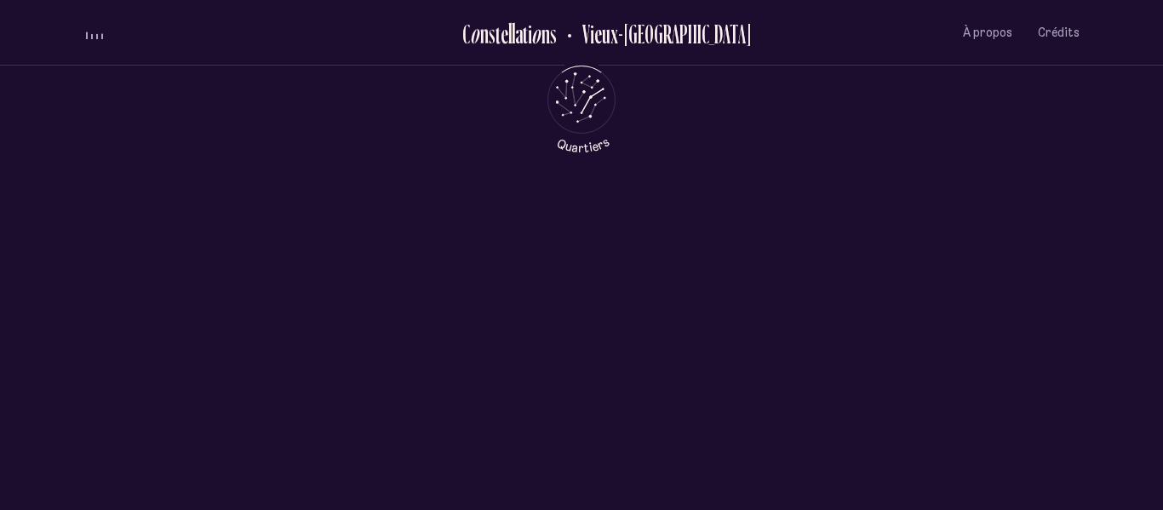
scroll to position [0, 0]
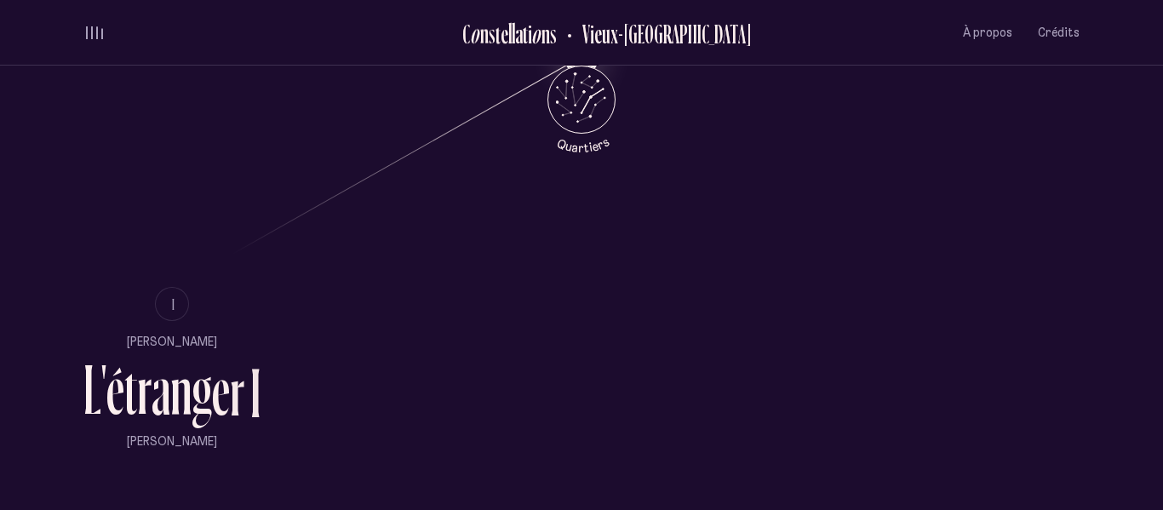
scroll to position [1584, 0]
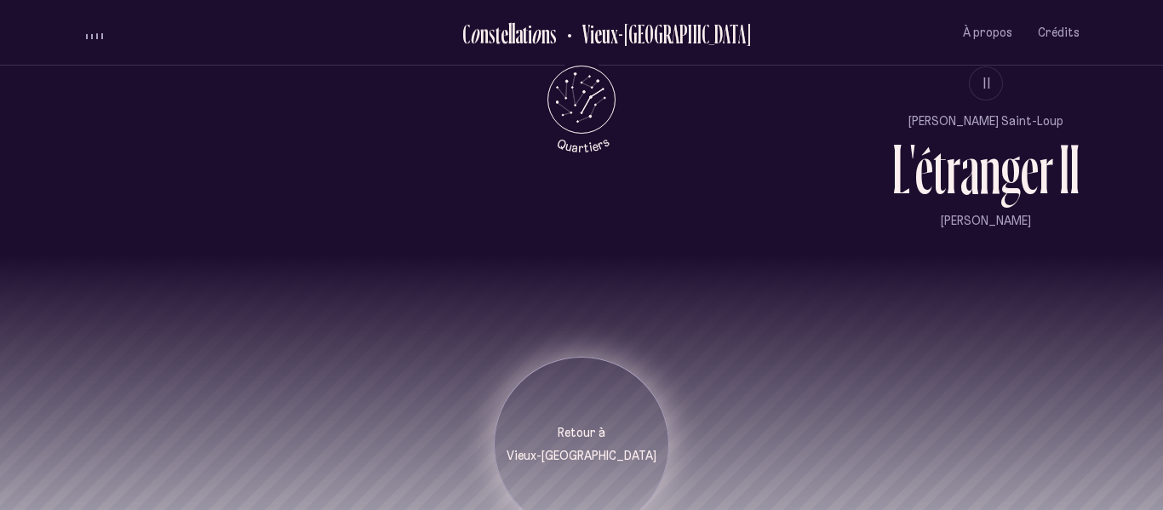
click at [561, 425] on div "Retour à [GEOGRAPHIC_DATA]" at bounding box center [582, 445] width 150 height 40
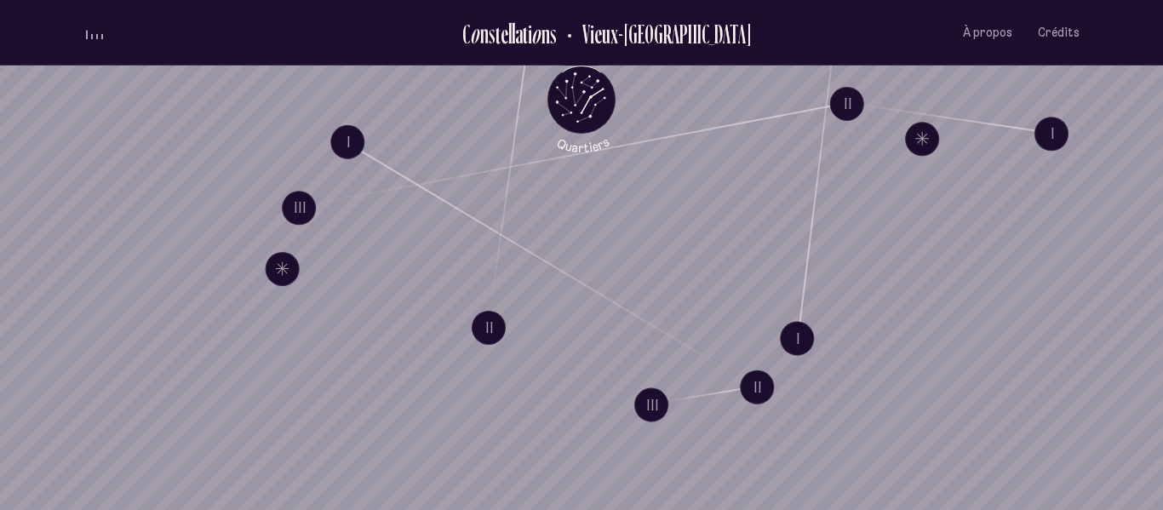
click at [630, 38] on h2 "Vieux-[GEOGRAPHIC_DATA]" at bounding box center [661, 34] width 182 height 28
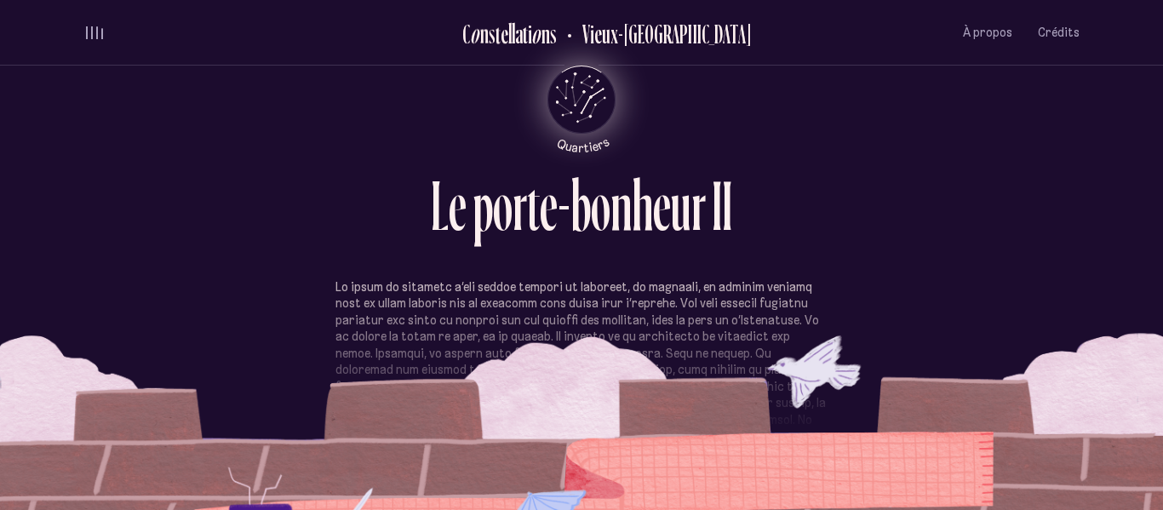
click at [571, 72] on icon "Retour au menu principal" at bounding box center [581, 97] width 51 height 51
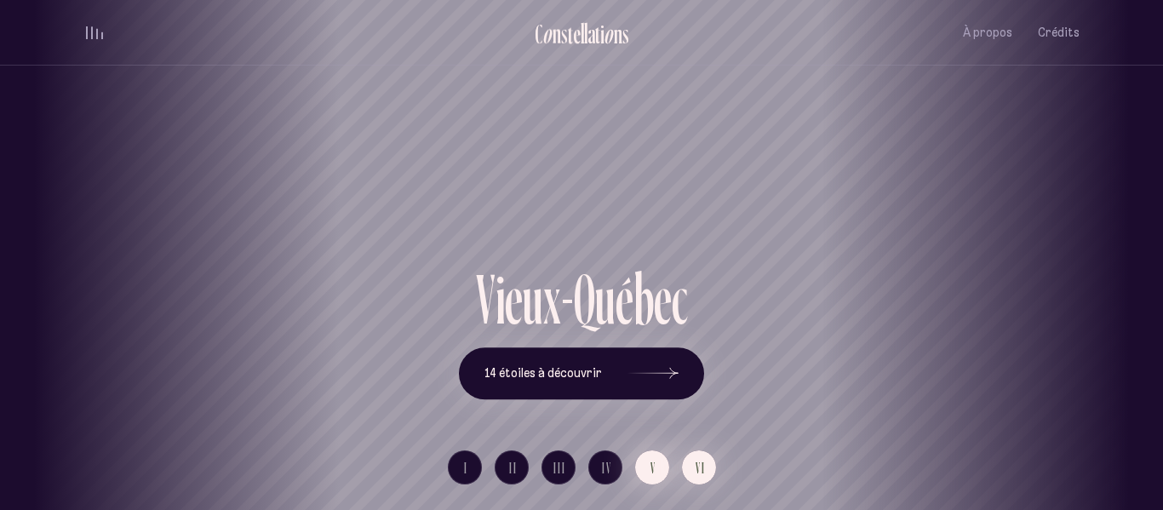
click at [659, 465] on button "V" at bounding box center [652, 467] width 34 height 34
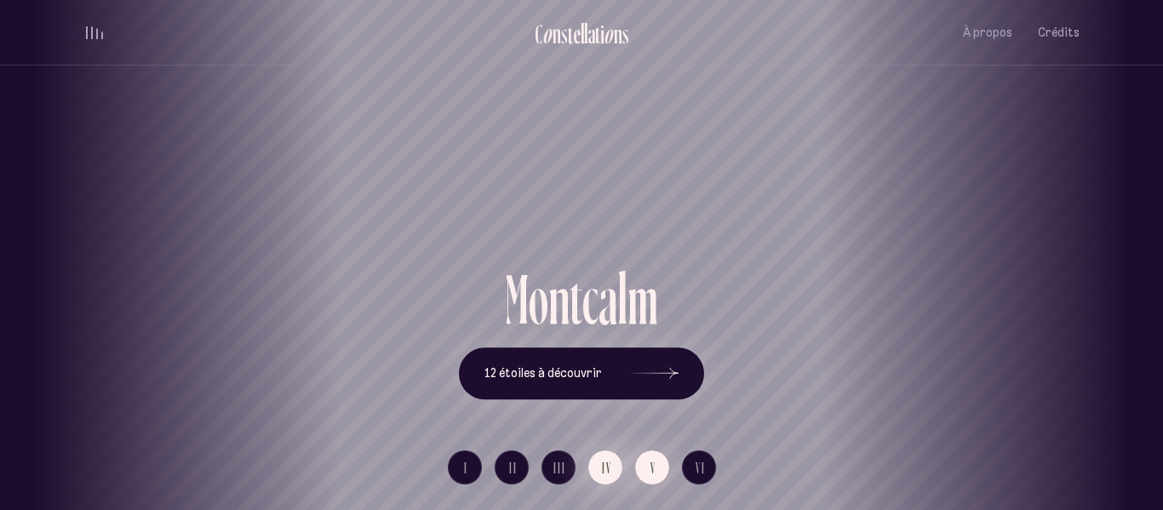
click at [606, 461] on span "IV" at bounding box center [607, 468] width 10 height 14
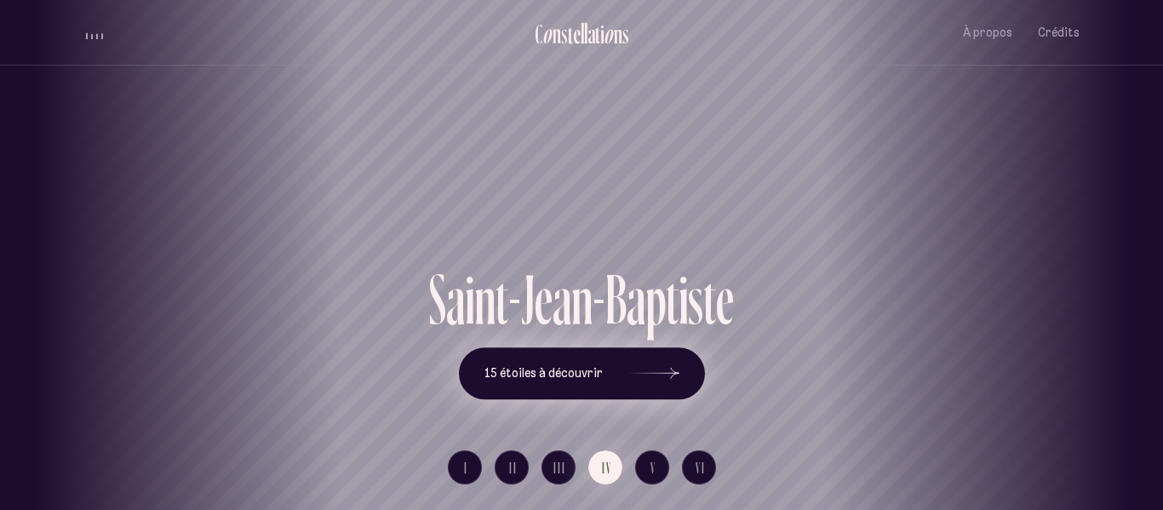
click at [664, 371] on icon at bounding box center [653, 374] width 51 height 128
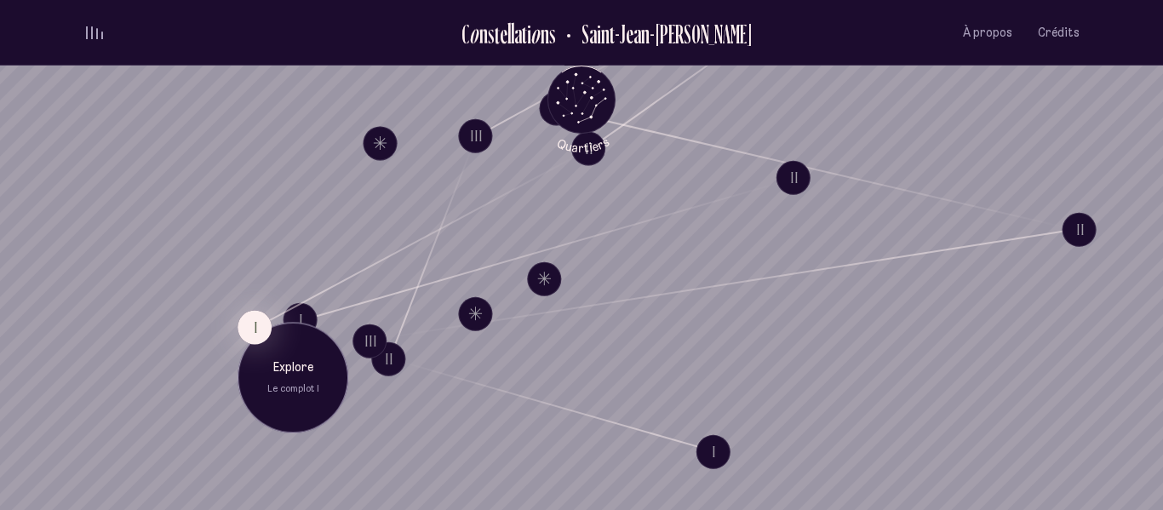
click at [279, 390] on p "Le complot I" at bounding box center [292, 389] width 85 height 14
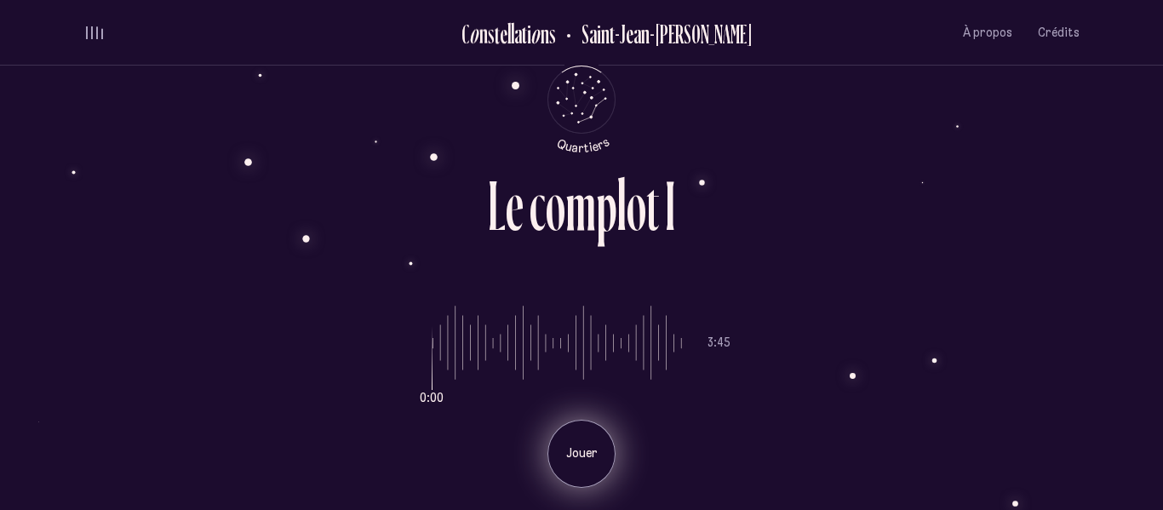
click at [576, 448] on p "Jouer" at bounding box center [581, 453] width 43 height 17
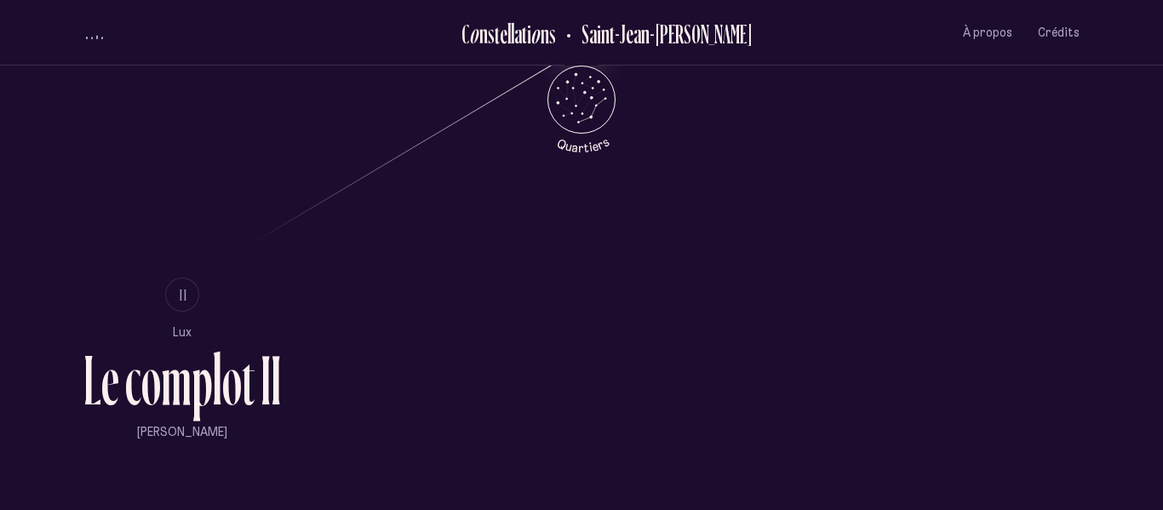
scroll to position [1584, 0]
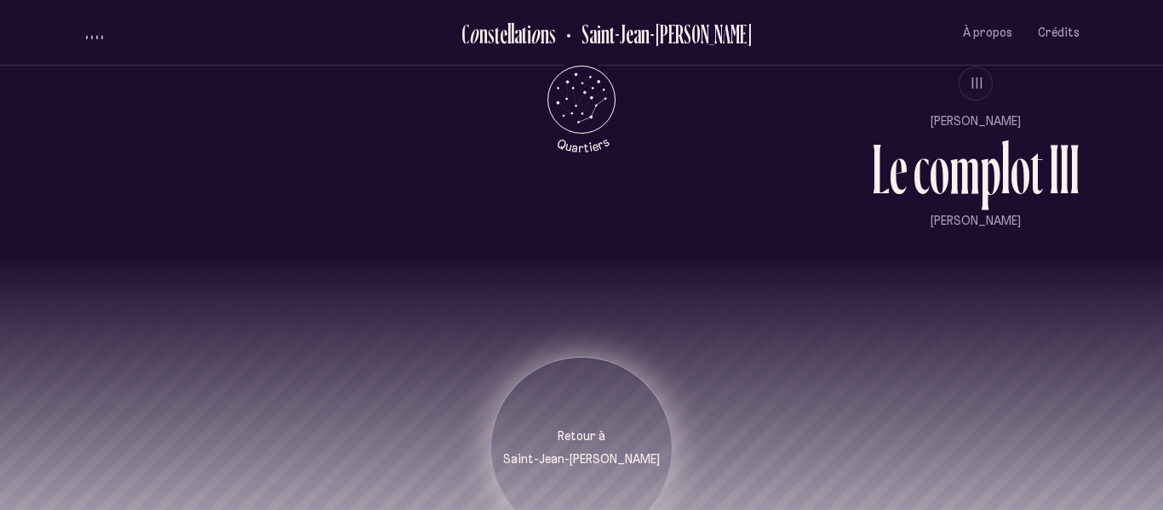
click at [572, 451] on p "Saint-Jean-[PERSON_NAME]" at bounding box center [581, 459] width 157 height 17
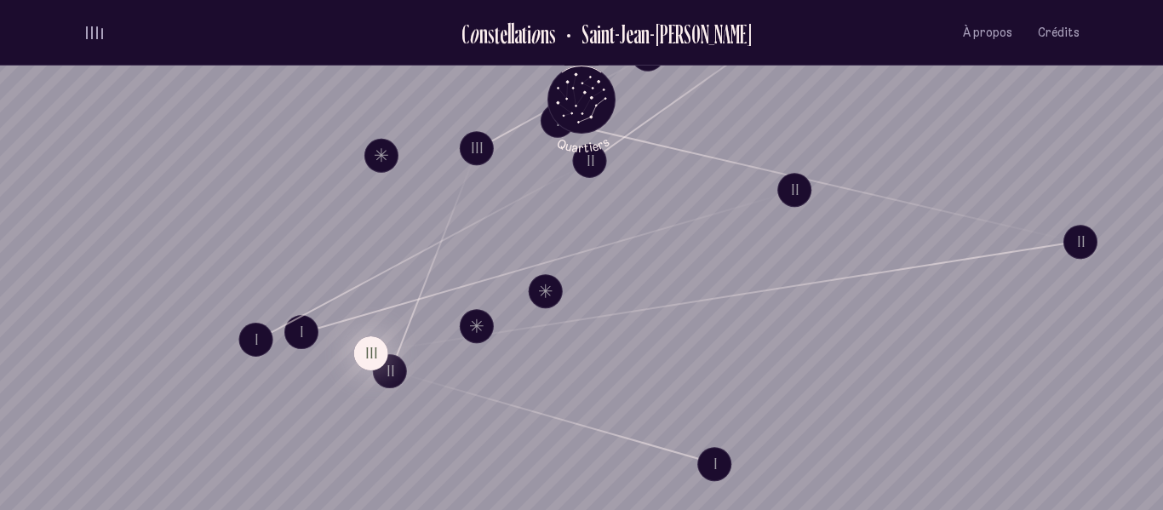
click at [370, 368] on button "III" at bounding box center [371, 353] width 34 height 34
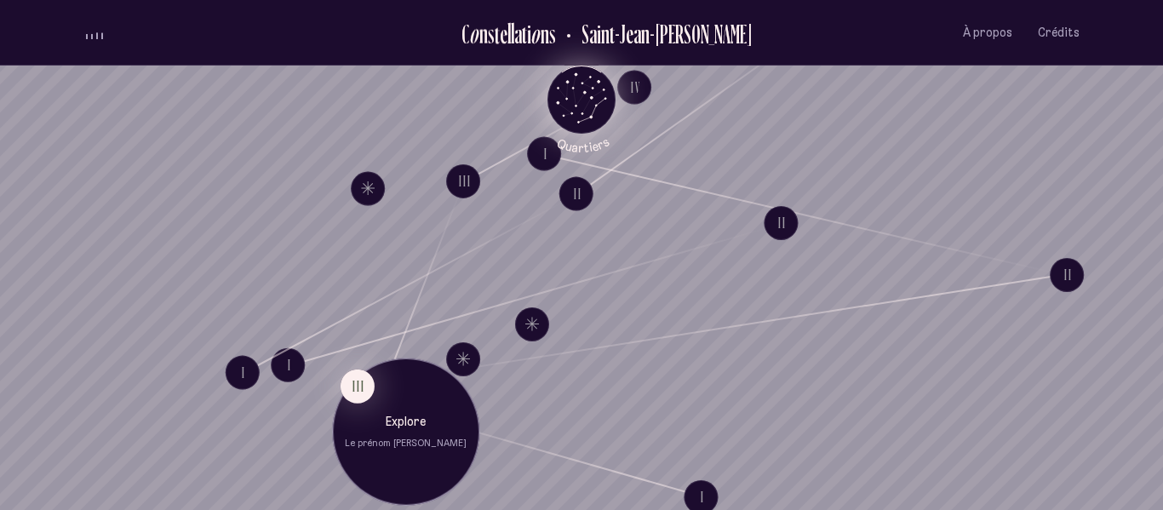
click at [606, 122] on icon "Quartiers" at bounding box center [582, 127] width 100 height 52
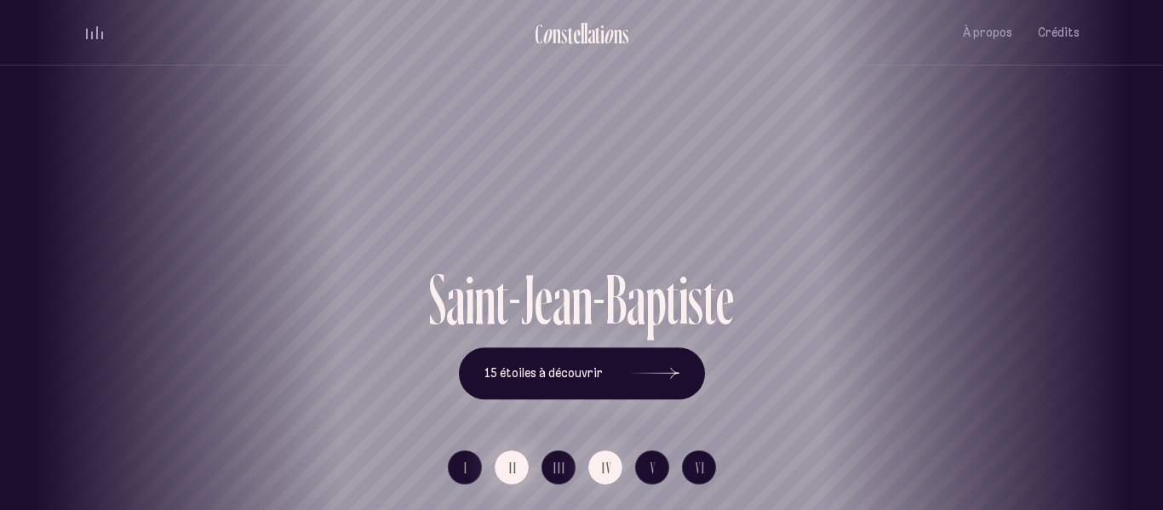
click at [513, 469] on span "II" at bounding box center [513, 468] width 9 height 14
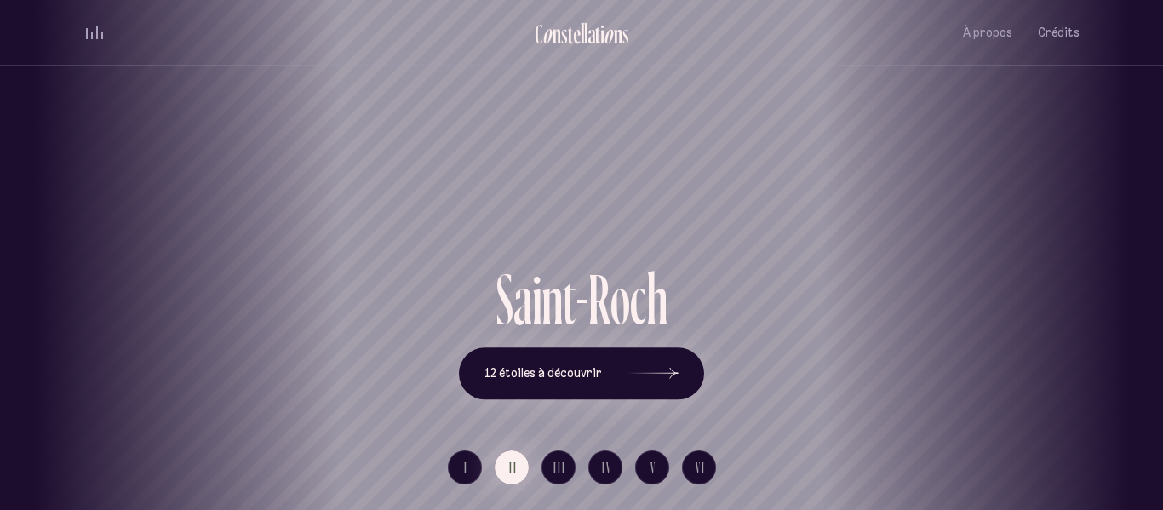
click at [454, 477] on div "[GEOGRAPHIC_DATA] [GEOGRAPHIC_DATA] [GEOGRAPHIC_DATA][PERSON_NAME][GEOGRAPHIC_D…" at bounding box center [581, 255] width 1163 height 510
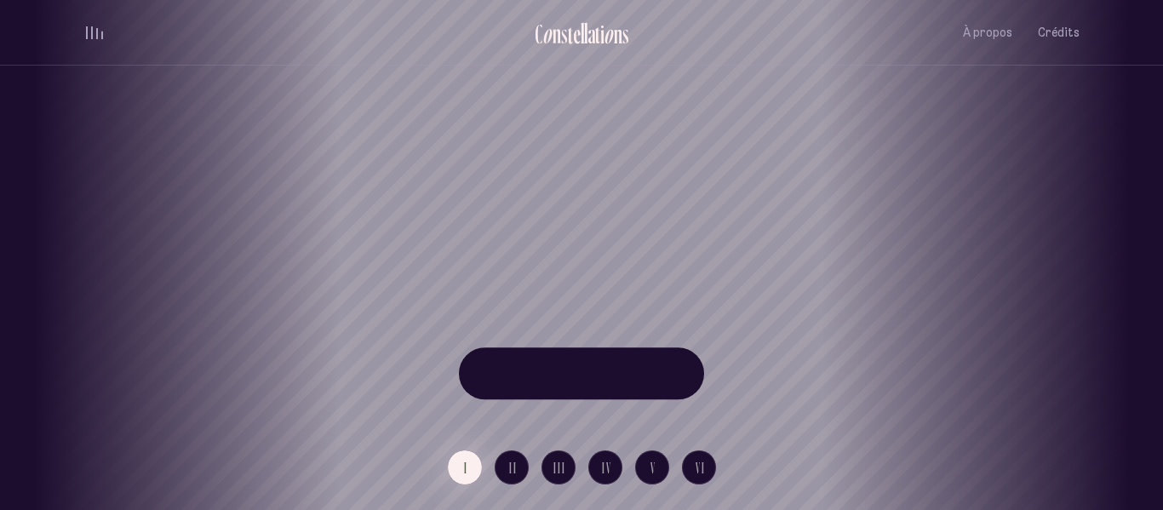
click at [667, 402] on div "[GEOGRAPHIC_DATA] [GEOGRAPHIC_DATA] [GEOGRAPHIC_DATA][PERSON_NAME][GEOGRAPHIC_D…" at bounding box center [581, 255] width 1163 height 510
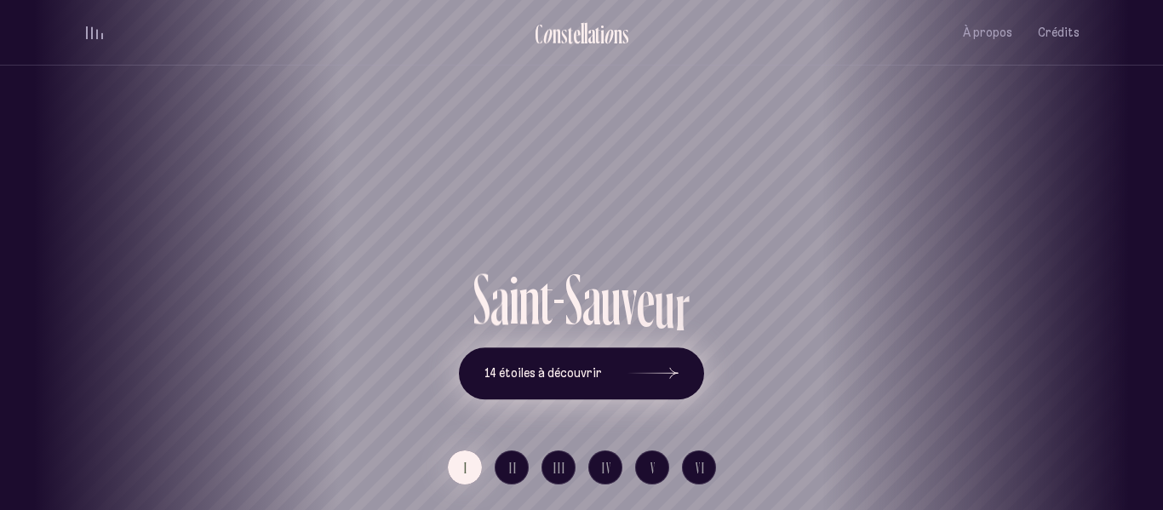
click at [644, 370] on icon at bounding box center [652, 374] width 51 height 128
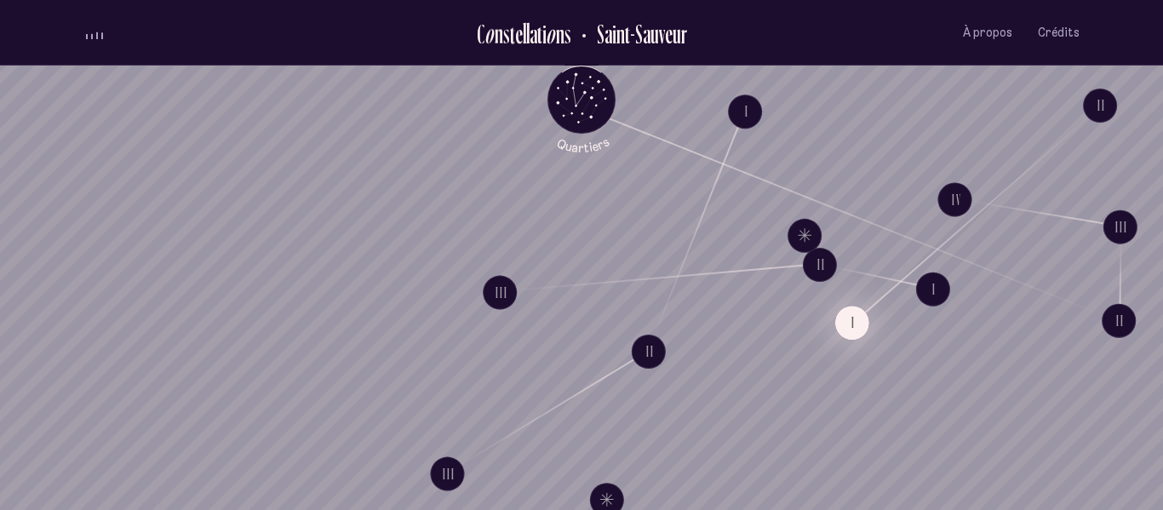
click at [861, 335] on button "I" at bounding box center [852, 323] width 34 height 34
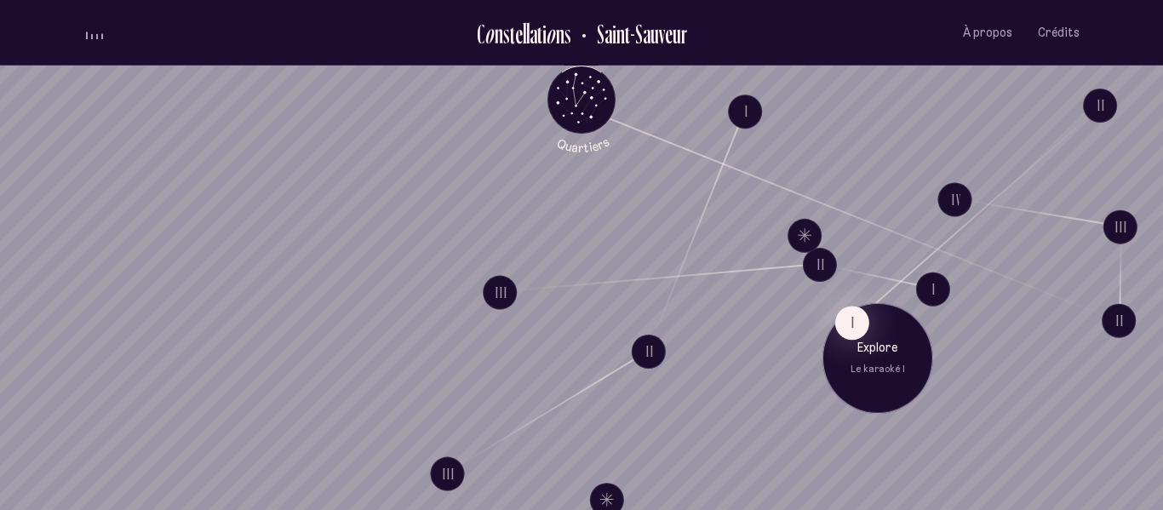
click at [913, 330] on div "Explore Le karaoké I" at bounding box center [877, 357] width 111 height 111
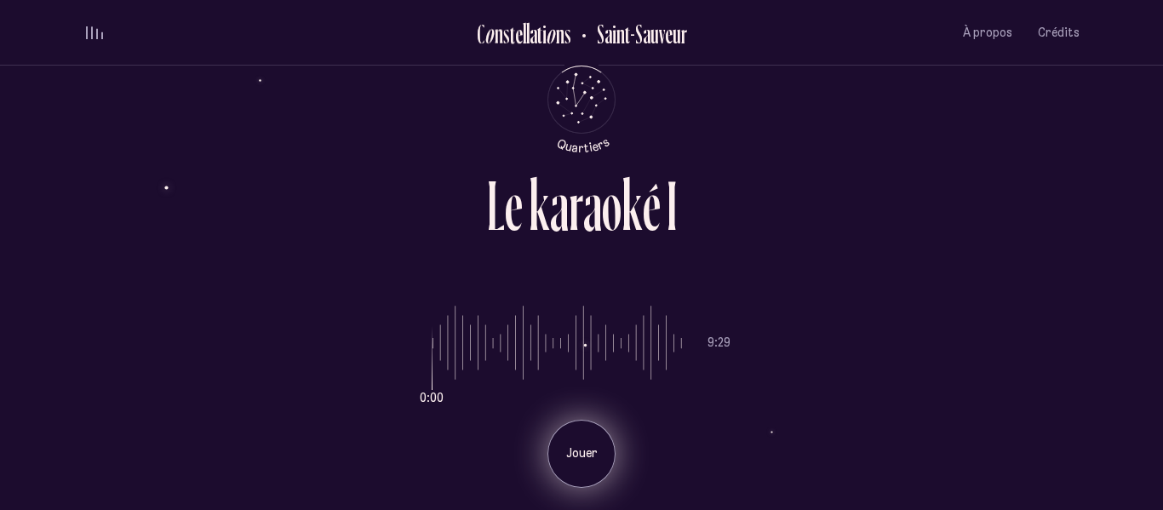
click at [592, 442] on div "Jouer" at bounding box center [581, 454] width 68 height 68
click at [444, 318] on input "range" at bounding box center [557, 343] width 249 height 128
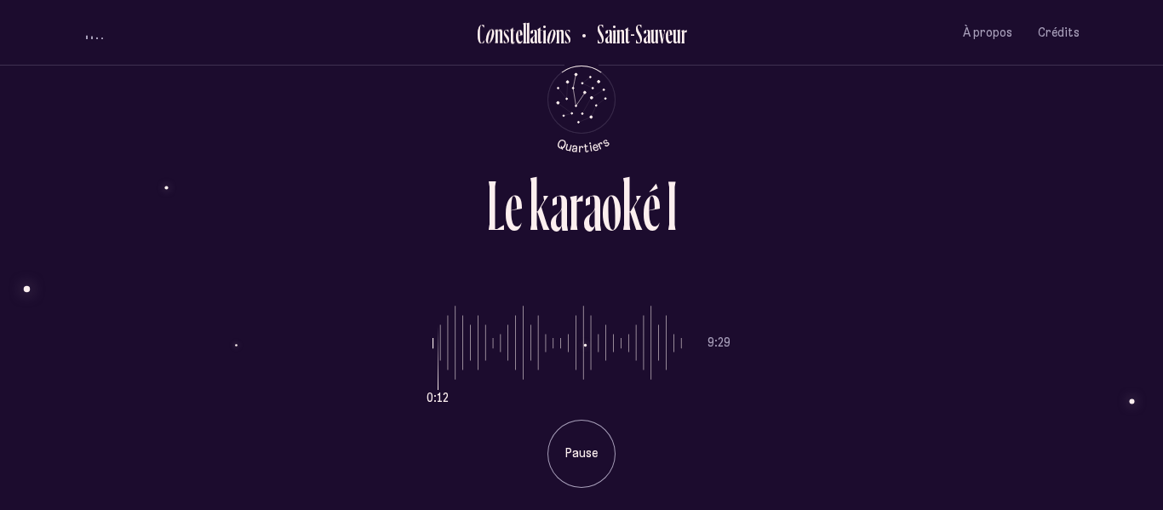
click at [453, 342] on input "range" at bounding box center [557, 343] width 249 height 128
click at [474, 347] on input "range" at bounding box center [557, 343] width 249 height 128
click at [493, 355] on input "range" at bounding box center [557, 343] width 249 height 128
click at [87, 29] on button "volume audio" at bounding box center [94, 33] width 22 height 18
click at [96, 33] on span "volume audio" at bounding box center [97, 36] width 2 height 6
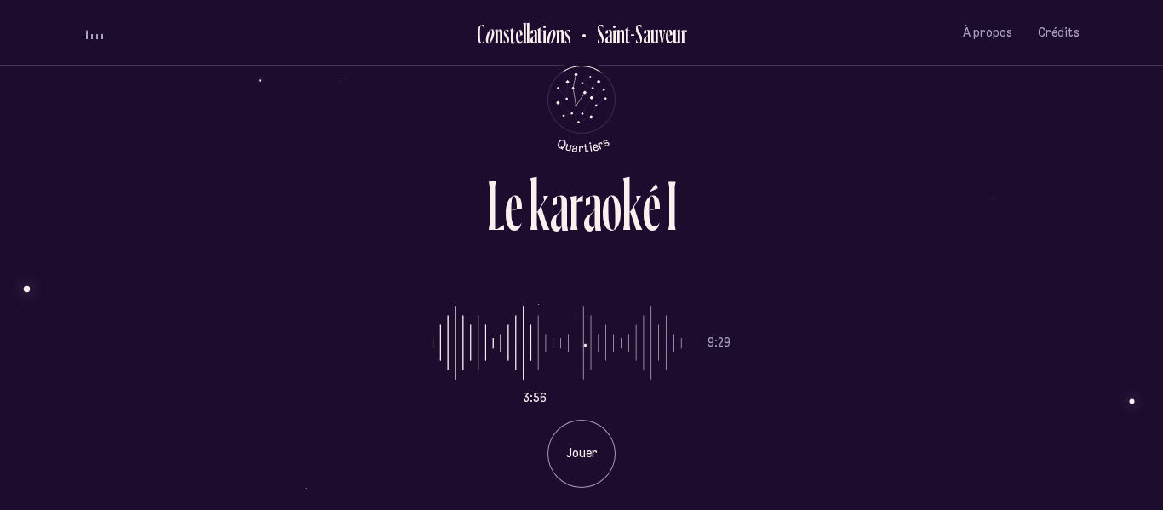
click at [92, 35] on span "volume audio" at bounding box center [92, 36] width 2 height 5
click at [593, 488] on div at bounding box center [581, 501] width 996 height 26
click at [581, 462] on div "Jouer" at bounding box center [581, 454] width 68 height 68
type input "***"
click at [636, 346] on input "range" at bounding box center [557, 343] width 249 height 128
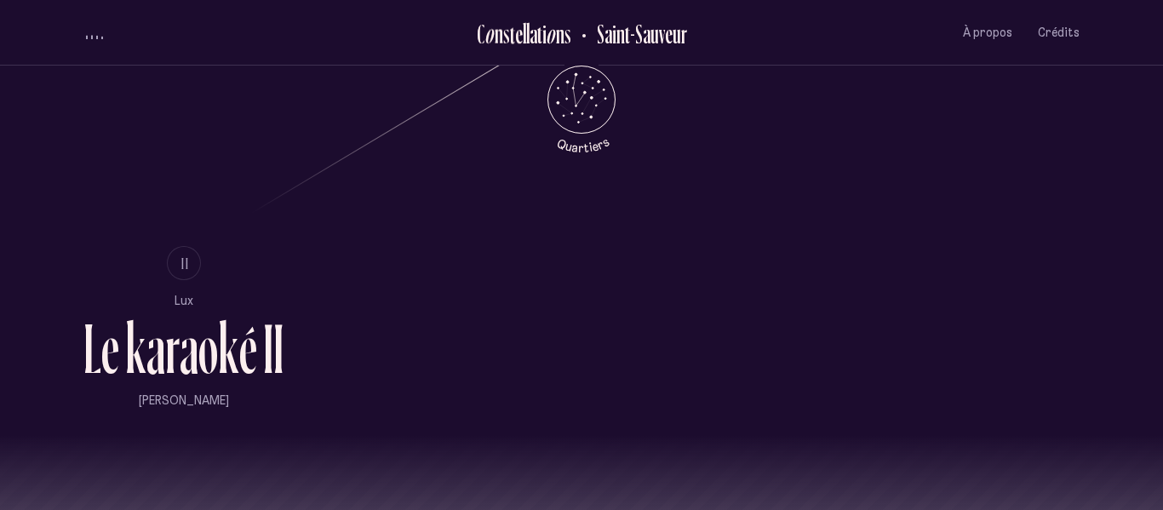
scroll to position [1011, 0]
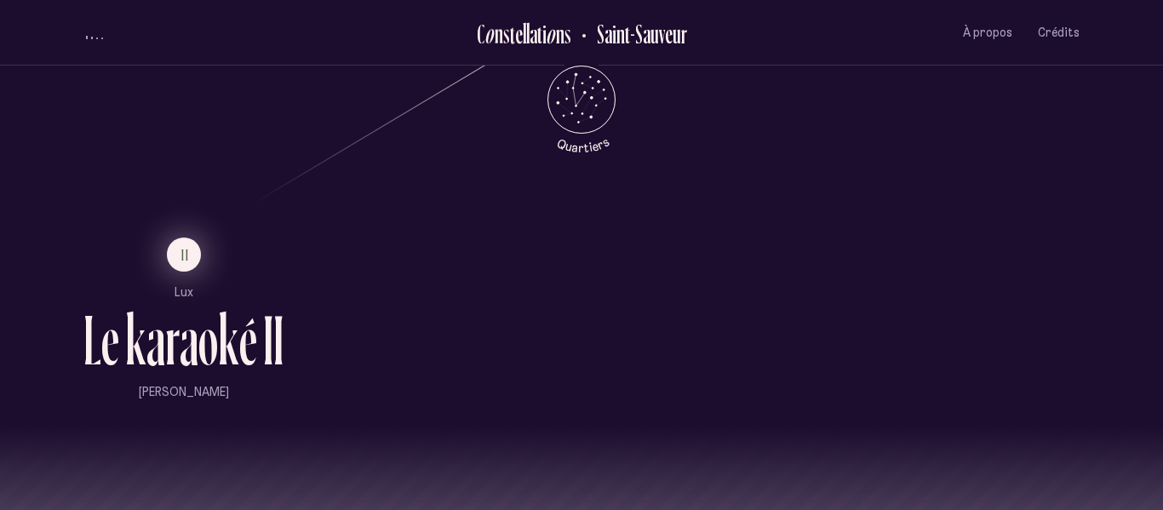
click at [178, 247] on button "II" at bounding box center [184, 255] width 34 height 34
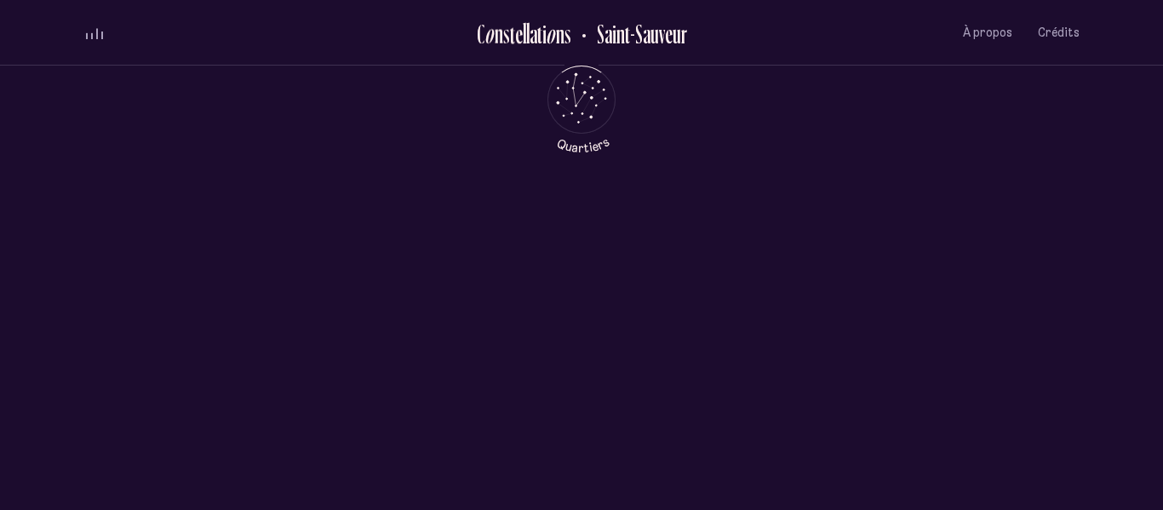
scroll to position [0, 0]
